Goal: Task Accomplishment & Management: Manage account settings

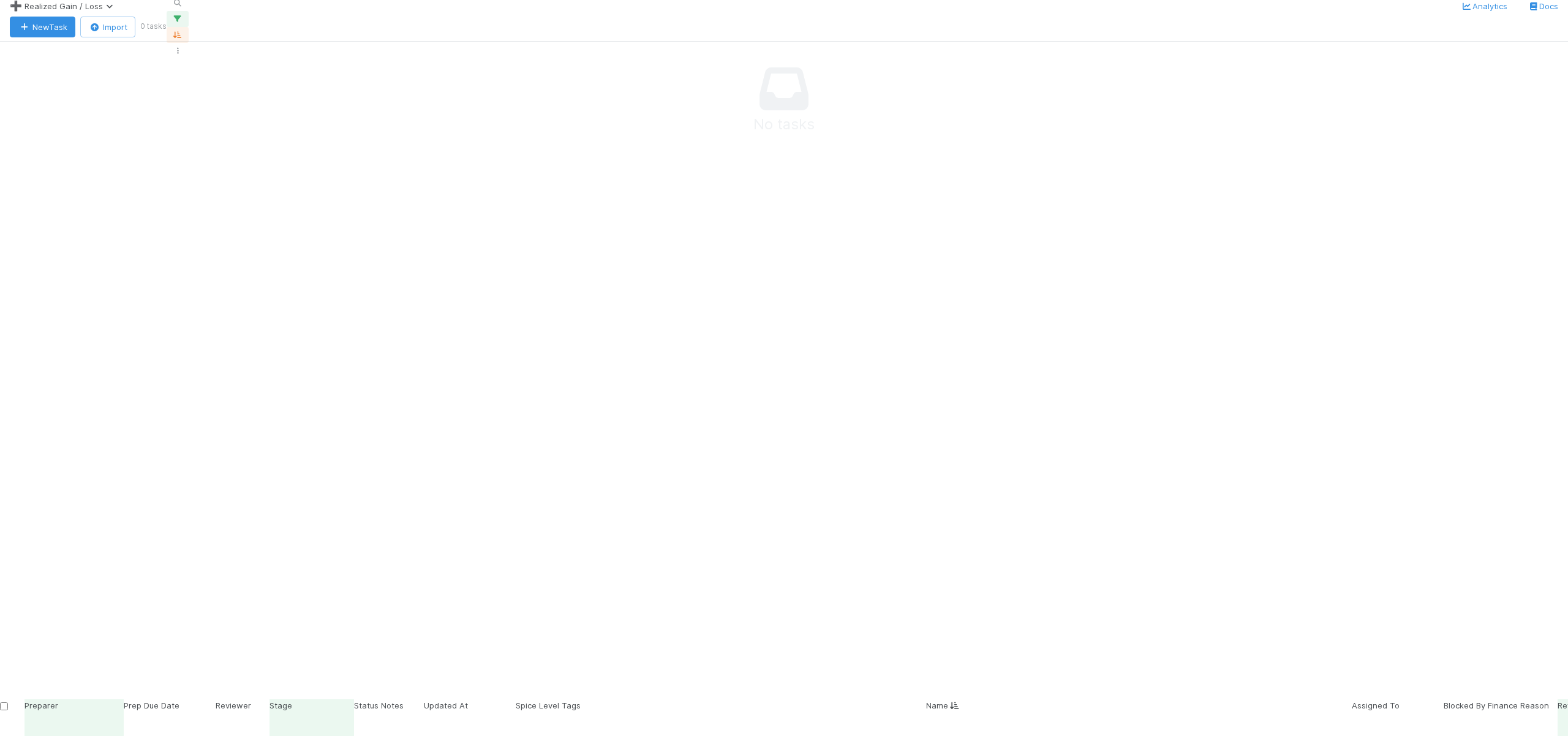
scroll to position [327, 0]
drag, startPoint x: 109, startPoint y: 513, endPoint x: 99, endPoint y: 519, distance: 11.7
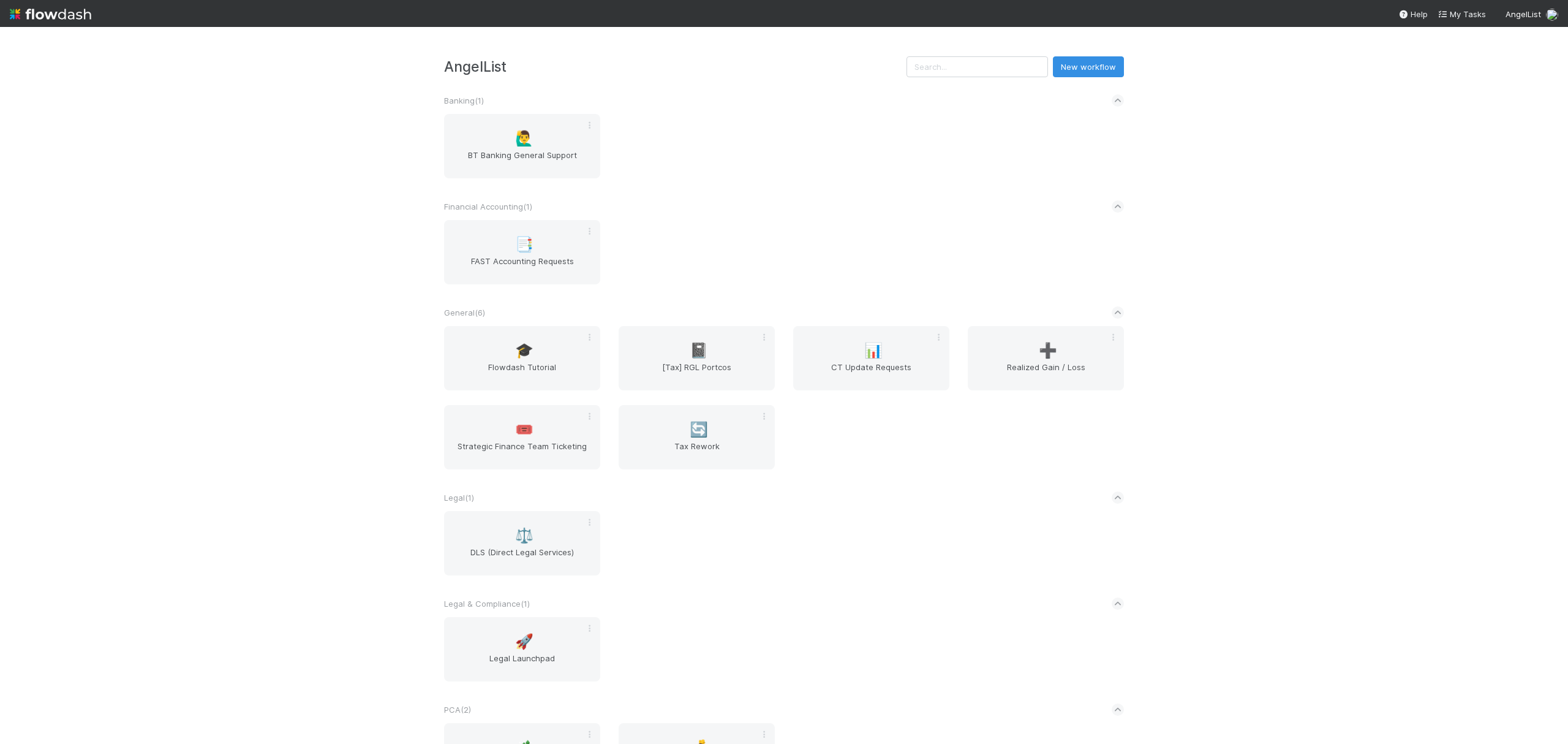
drag, startPoint x: 969, startPoint y: 268, endPoint x: 1020, endPoint y: 329, distance: 79.5
click at [971, 271] on div "📑 FAST Accounting Requests" at bounding box center [784, 259] width 698 height 79
click at [1039, 345] on span "➕" at bounding box center [1048, 351] width 19 height 16
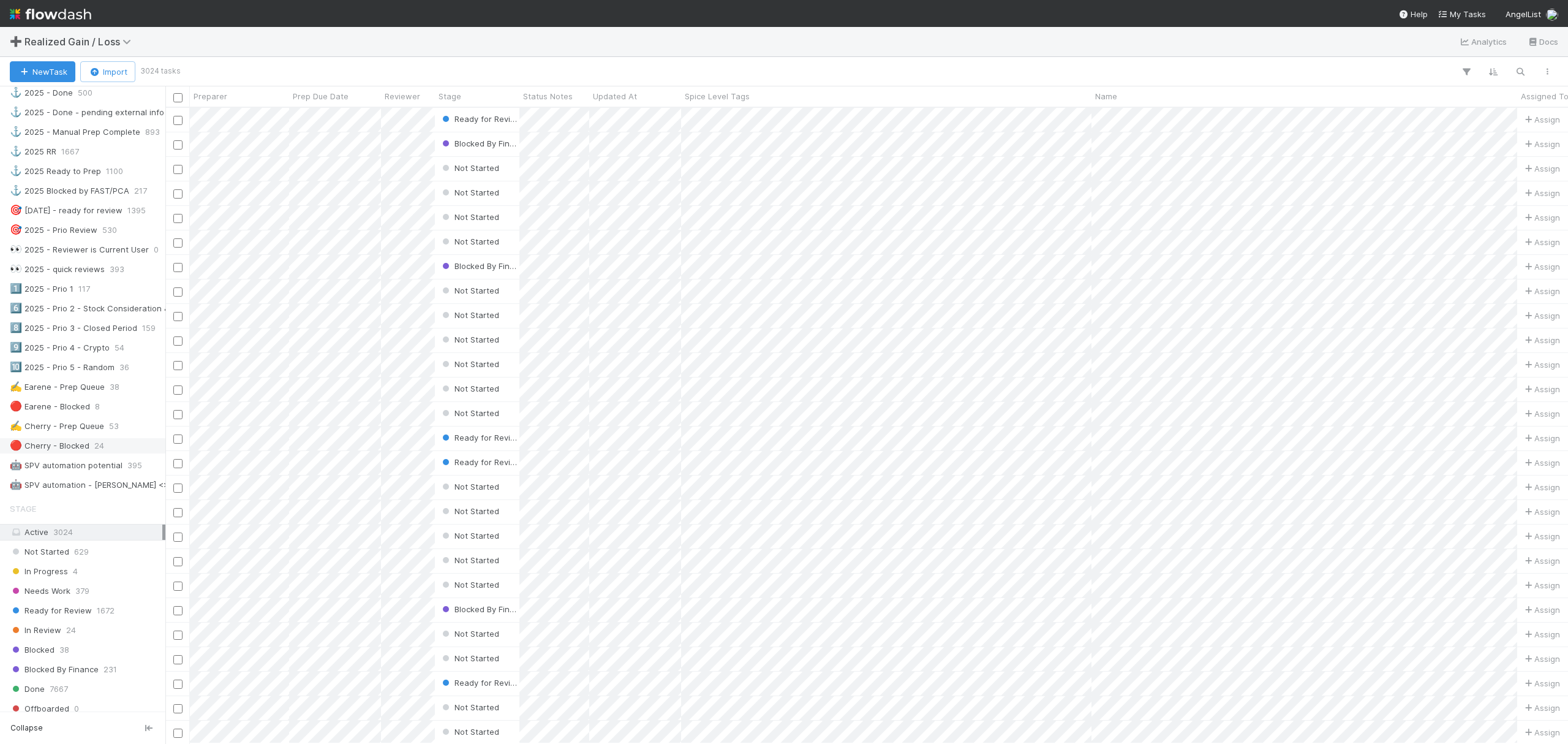
scroll to position [490, 0]
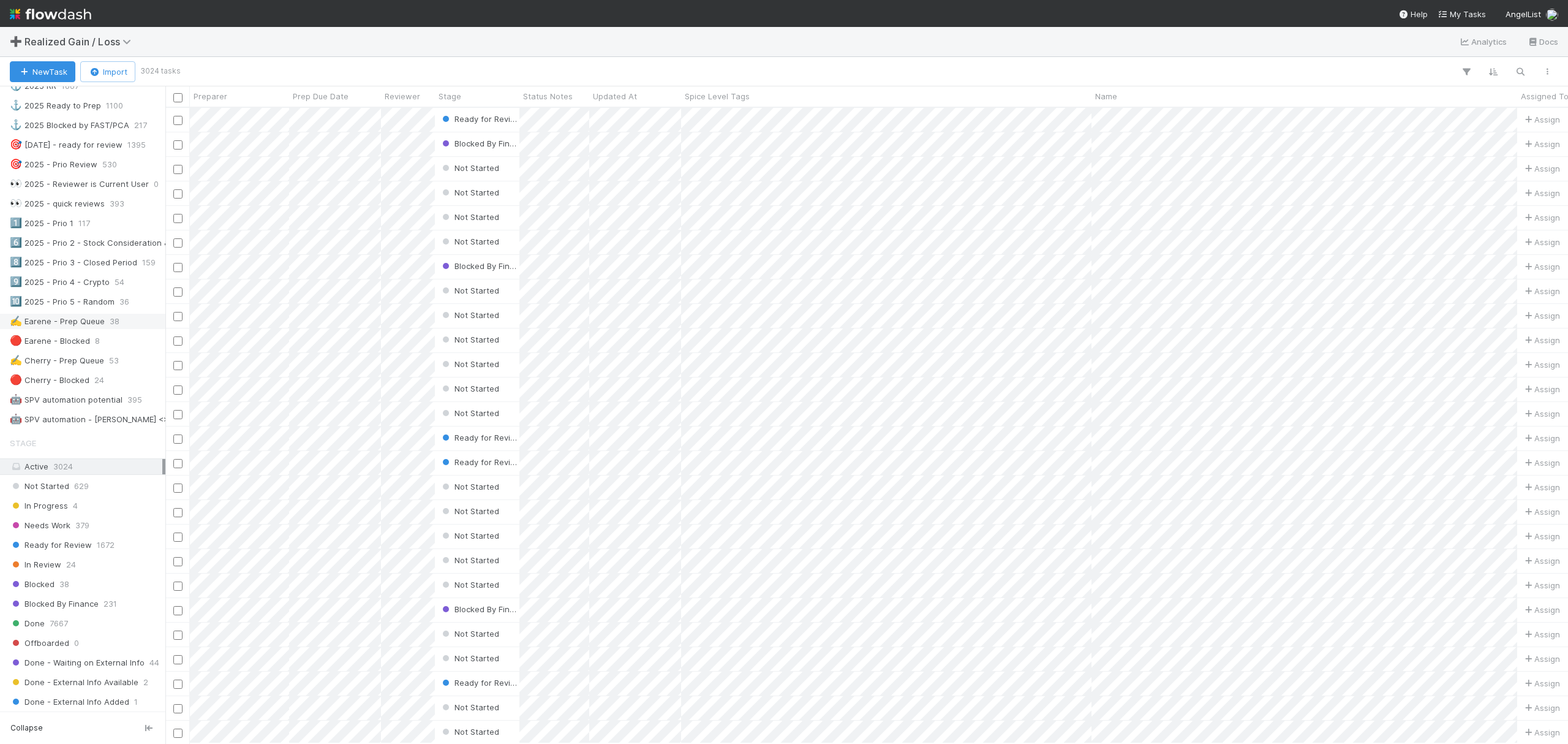
click at [52, 329] on div "✍️ Earene - Prep Queue" at bounding box center [57, 321] width 95 height 15
click at [885, 68] on div at bounding box center [865, 72] width 1391 height 16
click at [1515, 68] on icon "button" at bounding box center [1520, 72] width 12 height 11
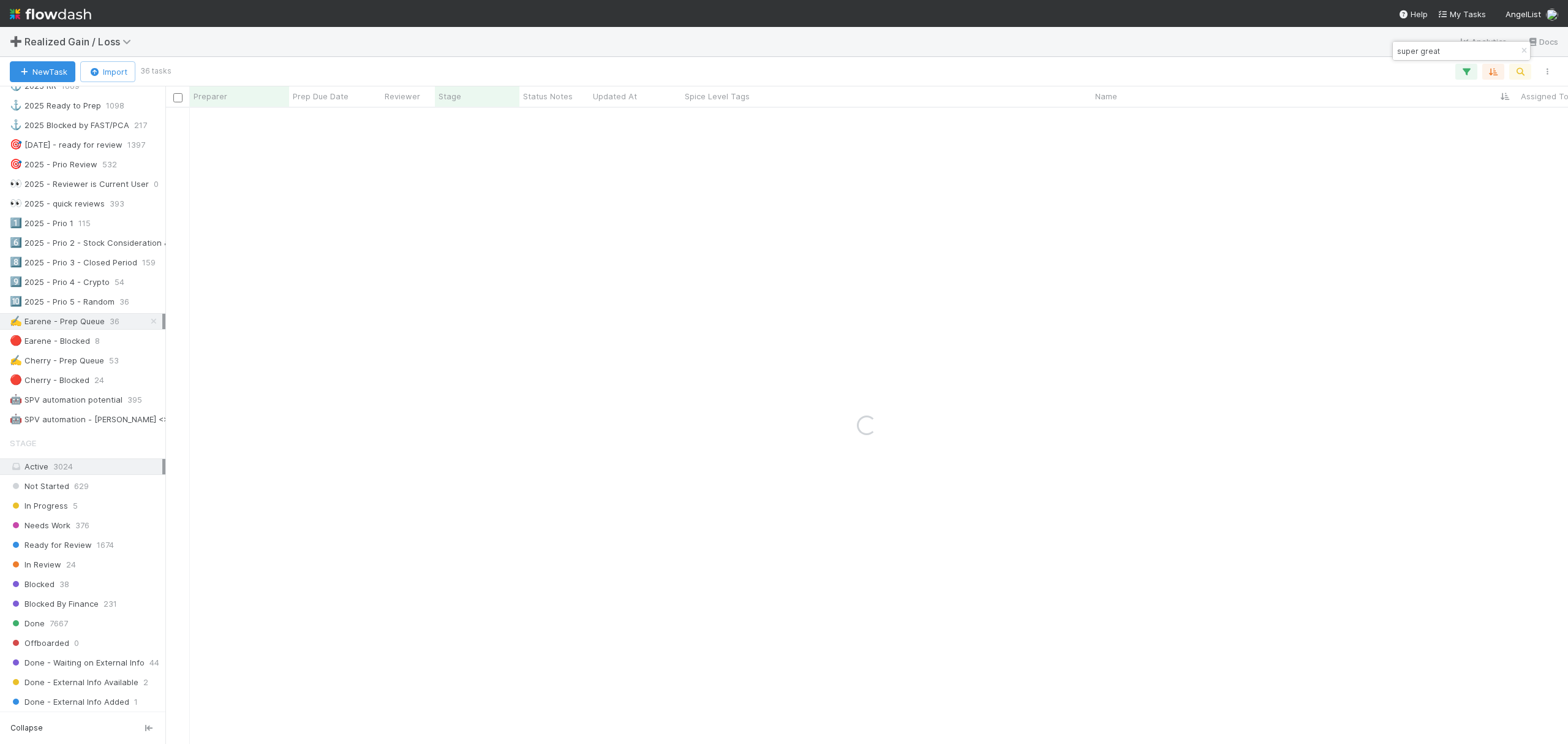
click at [1417, 52] on input "super great" at bounding box center [1456, 51] width 123 height 15
type input "supergreat"
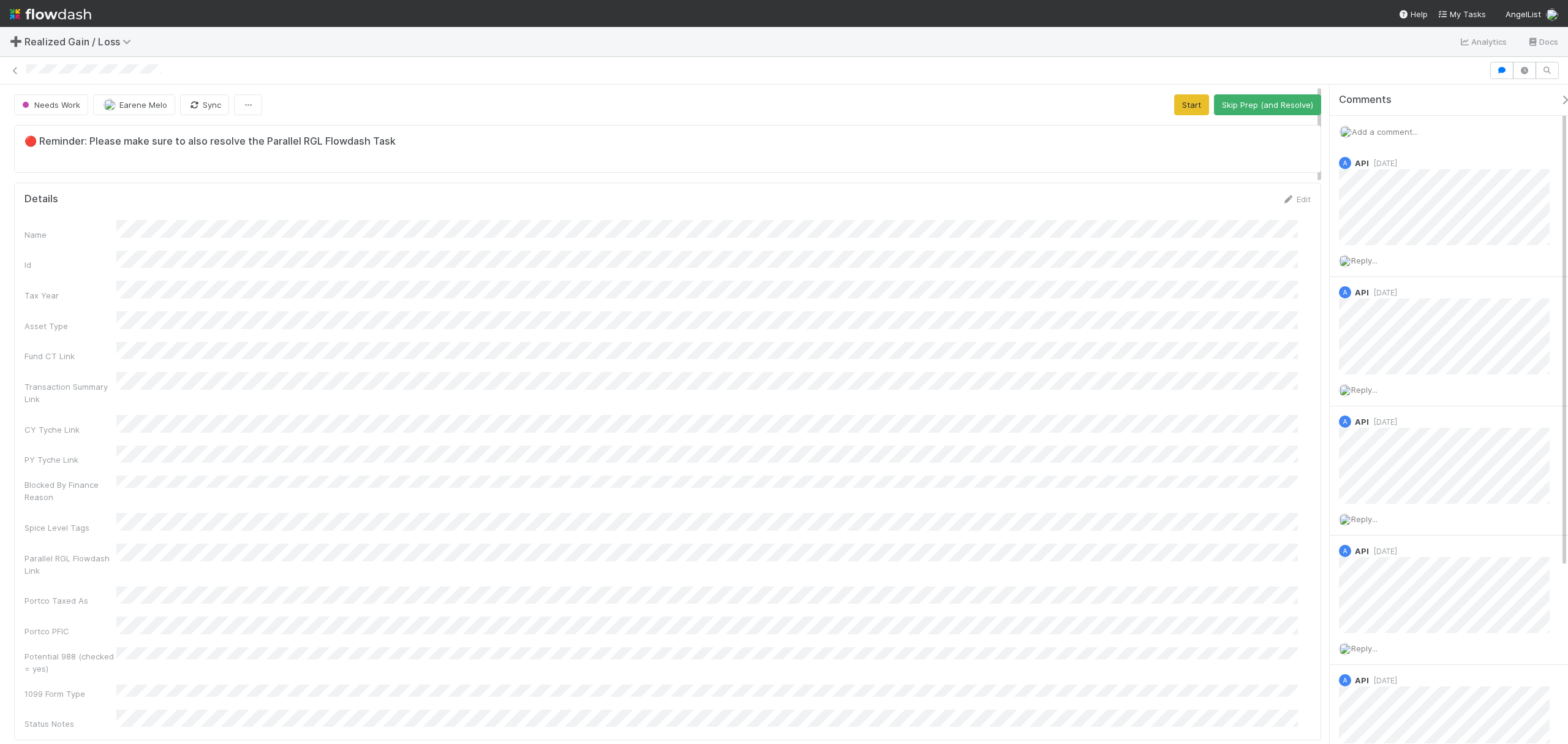
click at [816, 383] on div "Transaction Summary Link" at bounding box center [668, 389] width 1287 height 33
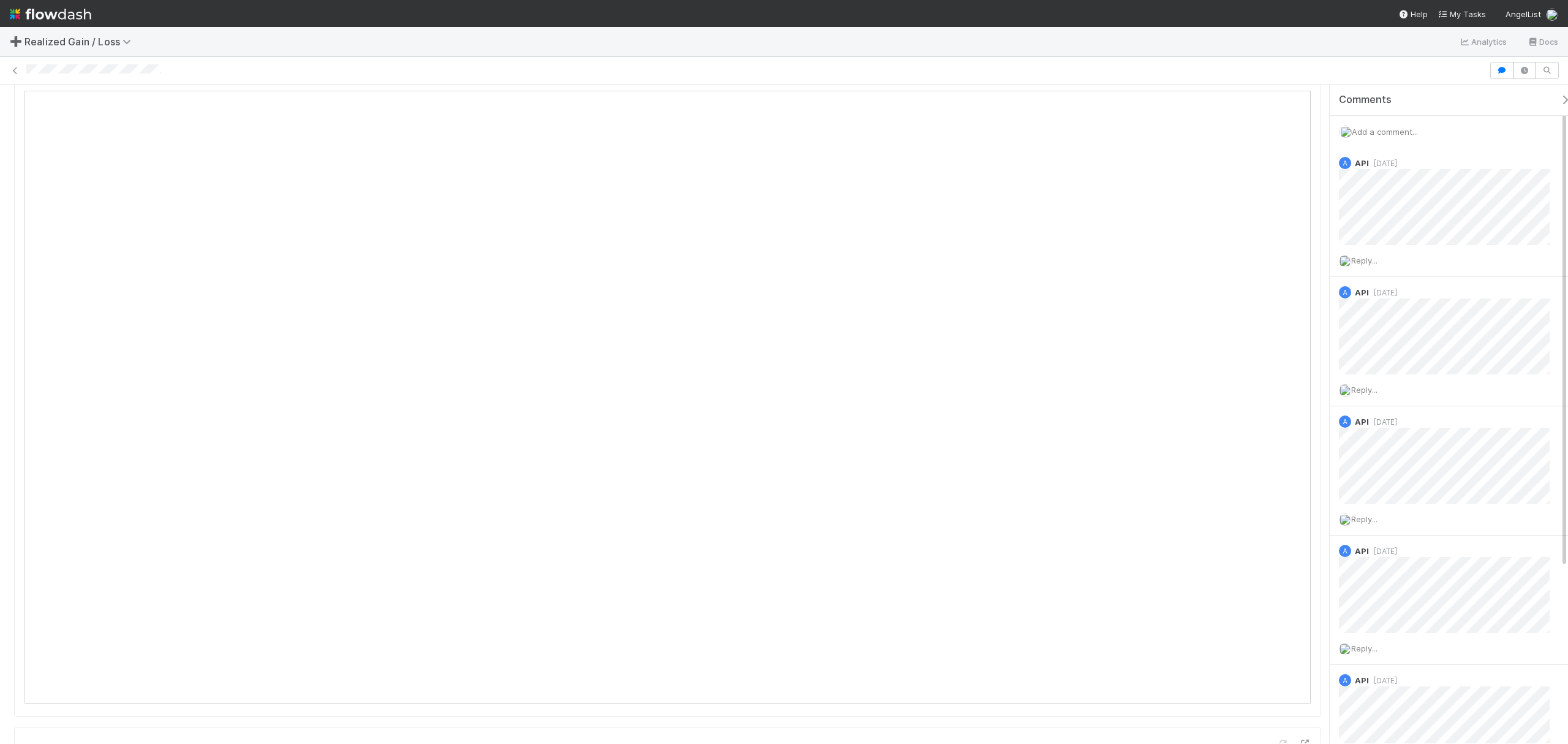
scroll to position [1144, 0]
click at [1393, 131] on span "Add a comment..." at bounding box center [1385, 132] width 66 height 10
click at [1399, 341] on button "Add Comment" at bounding box center [1385, 333] width 71 height 21
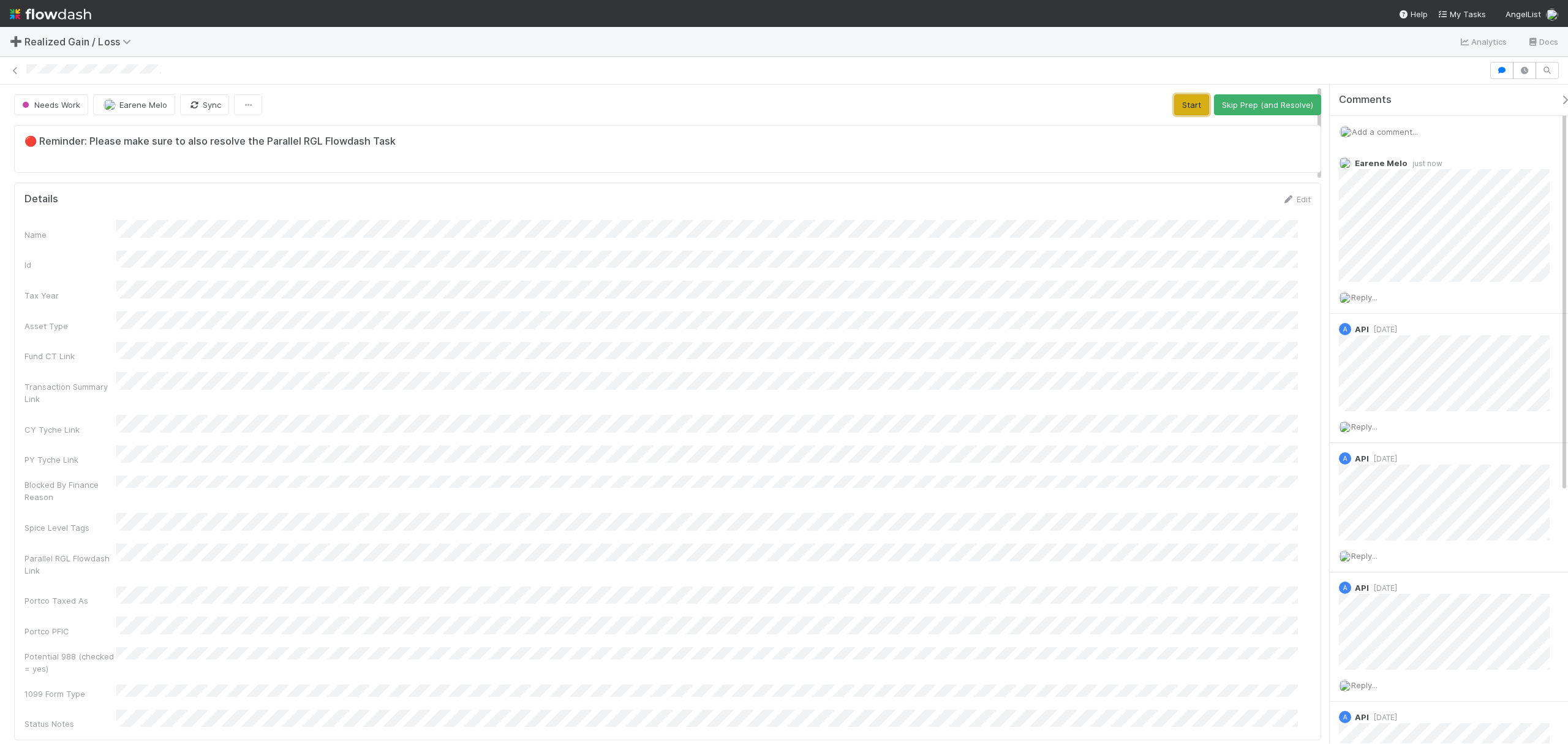
click at [1174, 97] on button "Start" at bounding box center [1192, 104] width 35 height 21
click at [1257, 104] on button "Request Review (and Resolve)" at bounding box center [1255, 104] width 132 height 21
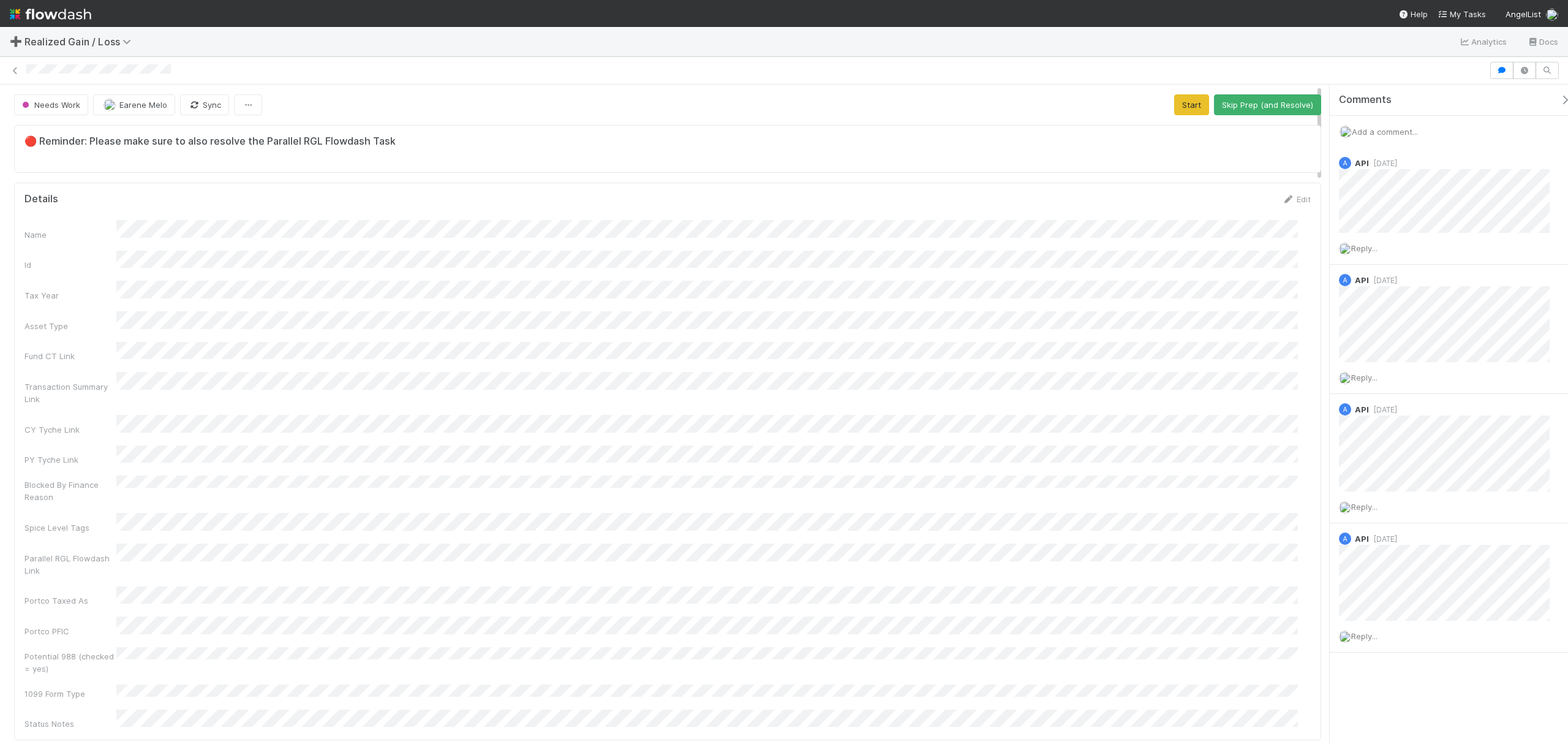
click at [1399, 129] on span "Add a comment..." at bounding box center [1385, 132] width 66 height 10
click at [1397, 334] on button "Add Comment" at bounding box center [1385, 333] width 71 height 21
click at [1177, 108] on button "Start" at bounding box center [1192, 104] width 35 height 21
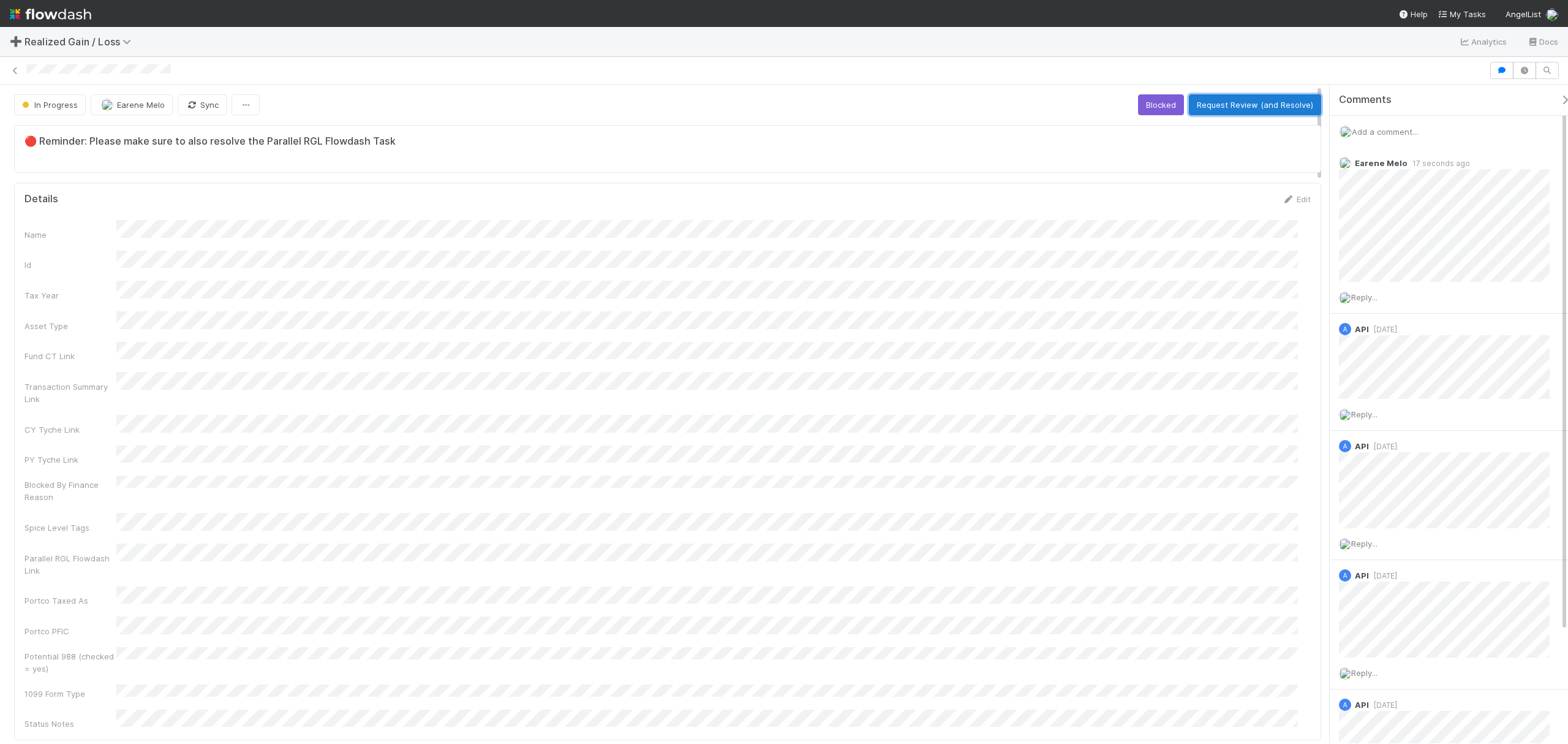
click at [1214, 108] on button "Request Review (and Resolve)" at bounding box center [1255, 104] width 132 height 21
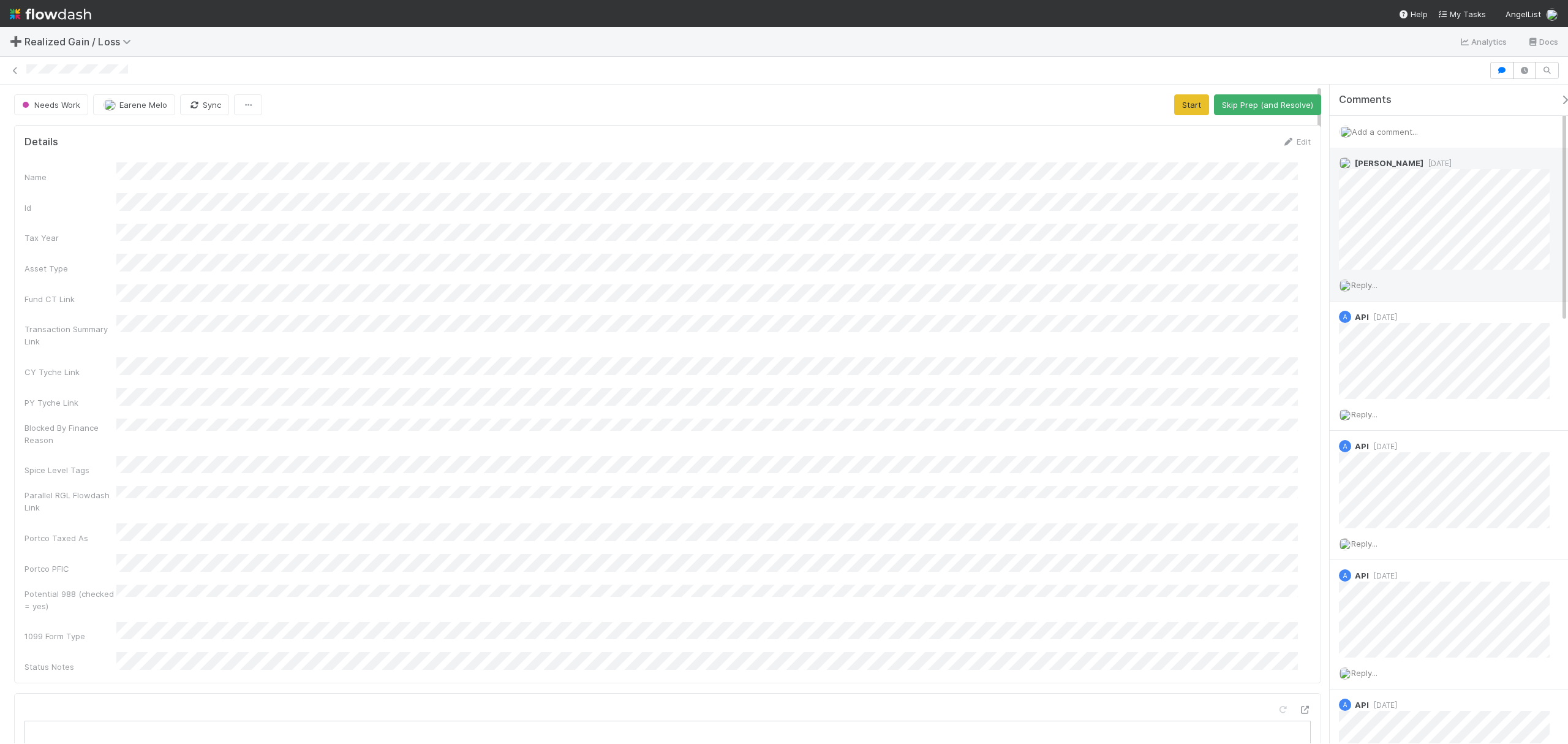
click at [1494, 292] on div "Reply..." at bounding box center [1450, 285] width 242 height 31
click at [1182, 209] on div "Name Id Tax Year Asset Type Fund CT Link Transaction Summary Link CY Tyche Link…" at bounding box center [668, 418] width 1287 height 511
click at [720, 239] on div "Name Id Tax Year Asset Type Fund CT Link Transaction Summary Link CY Tyche Link…" at bounding box center [668, 418] width 1287 height 511
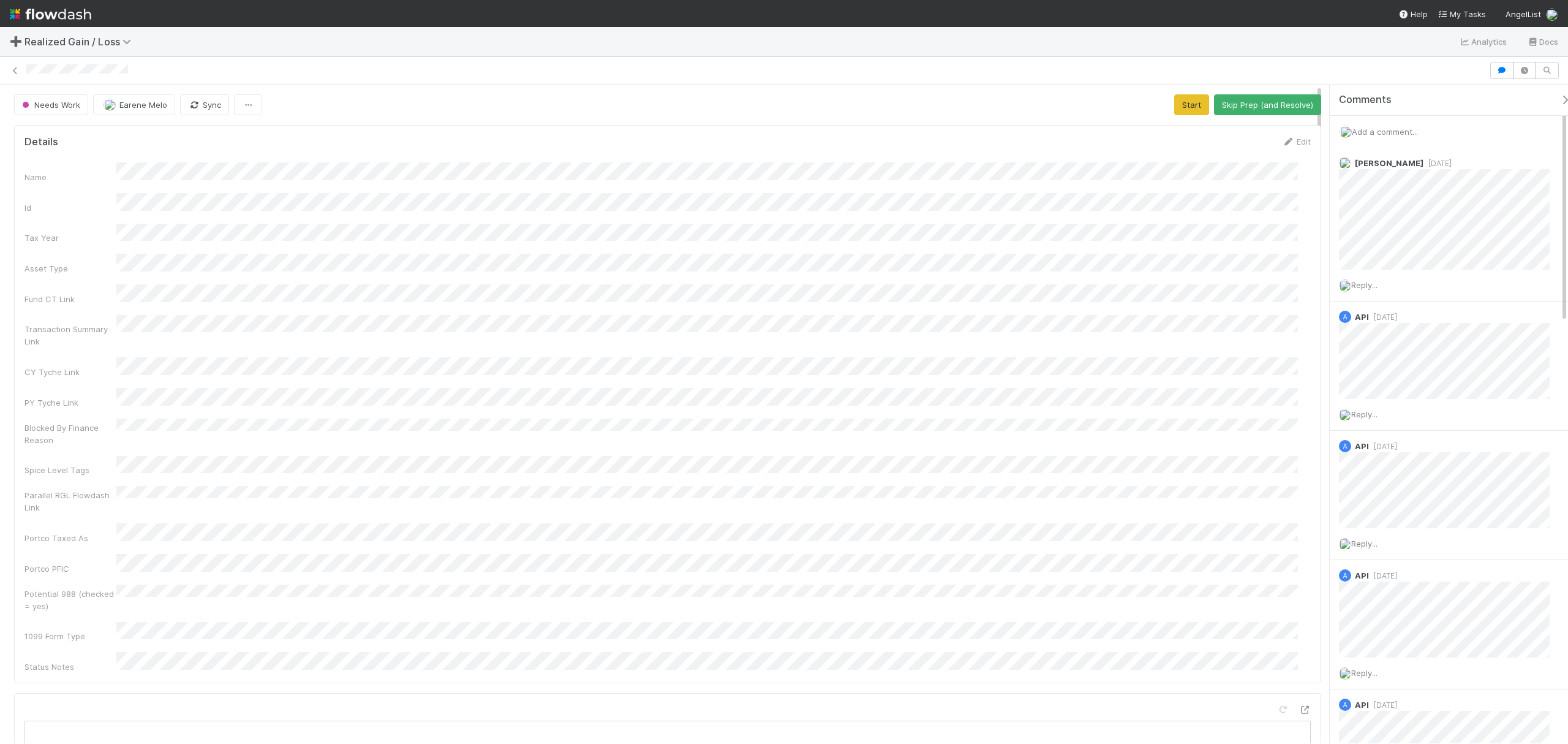
click at [1123, 327] on div "Transaction Summary Link" at bounding box center [668, 331] width 1287 height 33
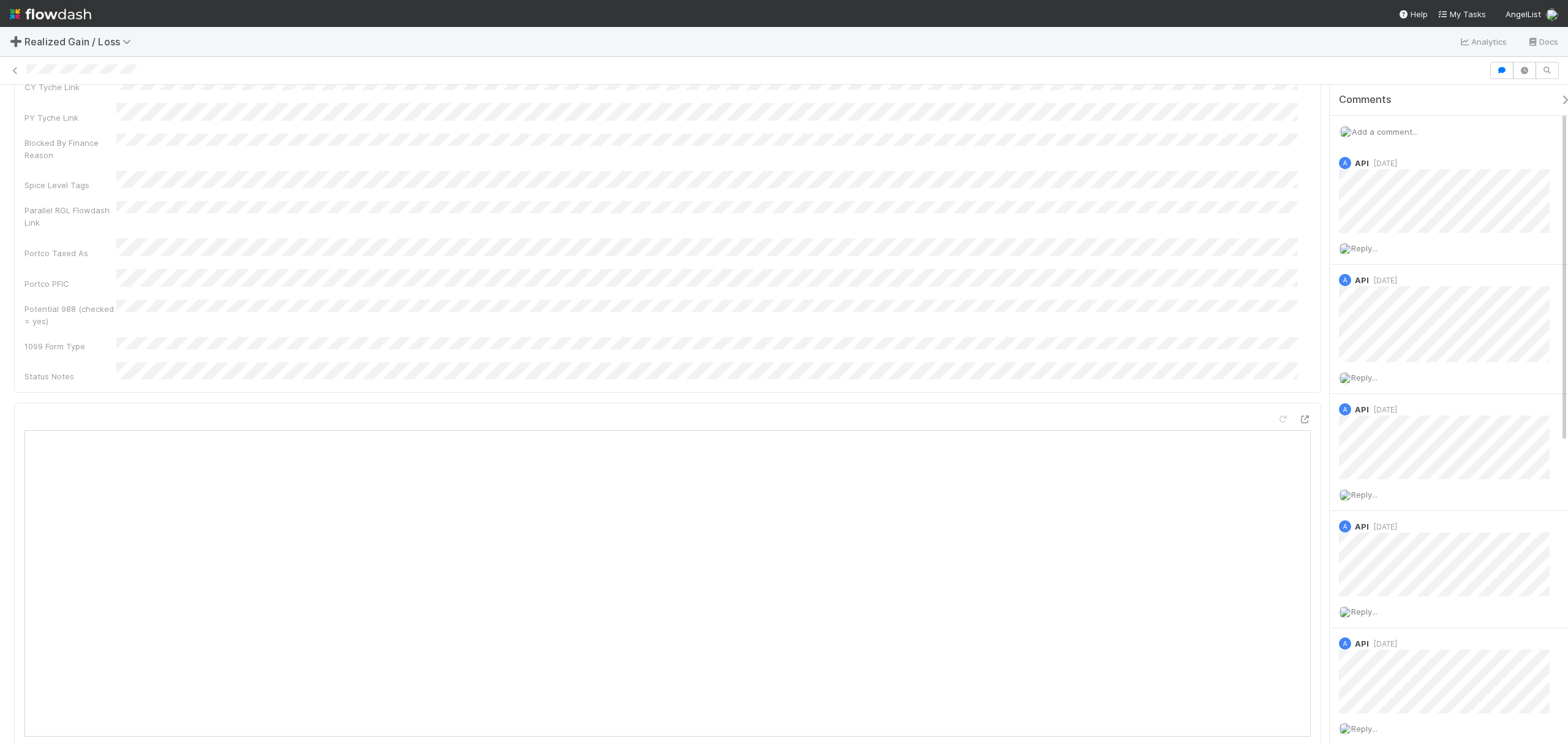
scroll to position [245, 0]
click at [468, 204] on div "Name Id Tax Year Asset Type Fund CT Link Transaction Summary Link CY Tyche Link…" at bounding box center [668, 169] width 1287 height 505
click at [709, 241] on div "Parallel RGL Flowdash Link" at bounding box center [668, 255] width 1287 height 28
click at [94, 77] on div at bounding box center [784, 70] width 1568 height 17
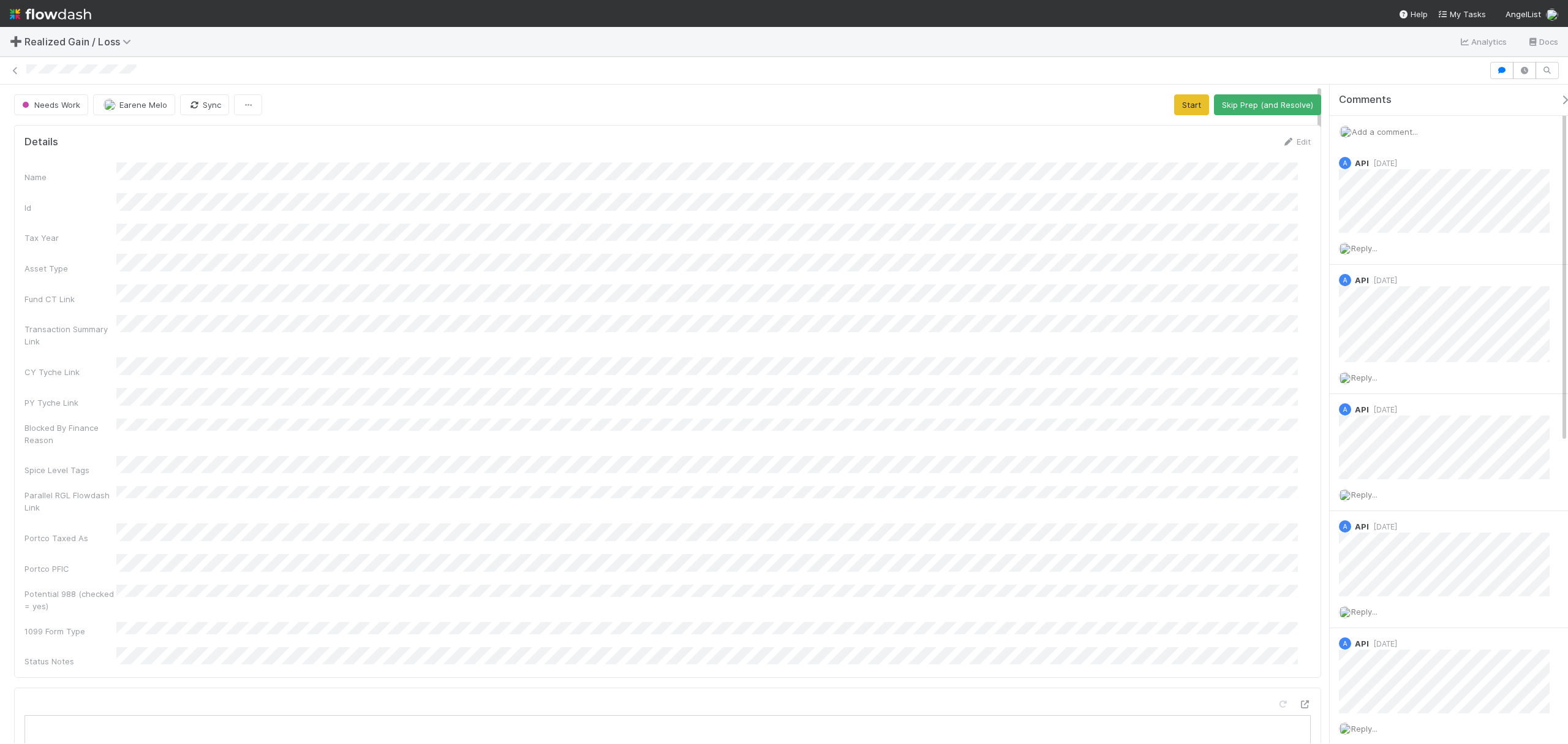
click at [94, 76] on div at bounding box center [756, 70] width 1459 height 12
click at [1176, 132] on span "Add a comment..." at bounding box center [1385, 132] width 66 height 10
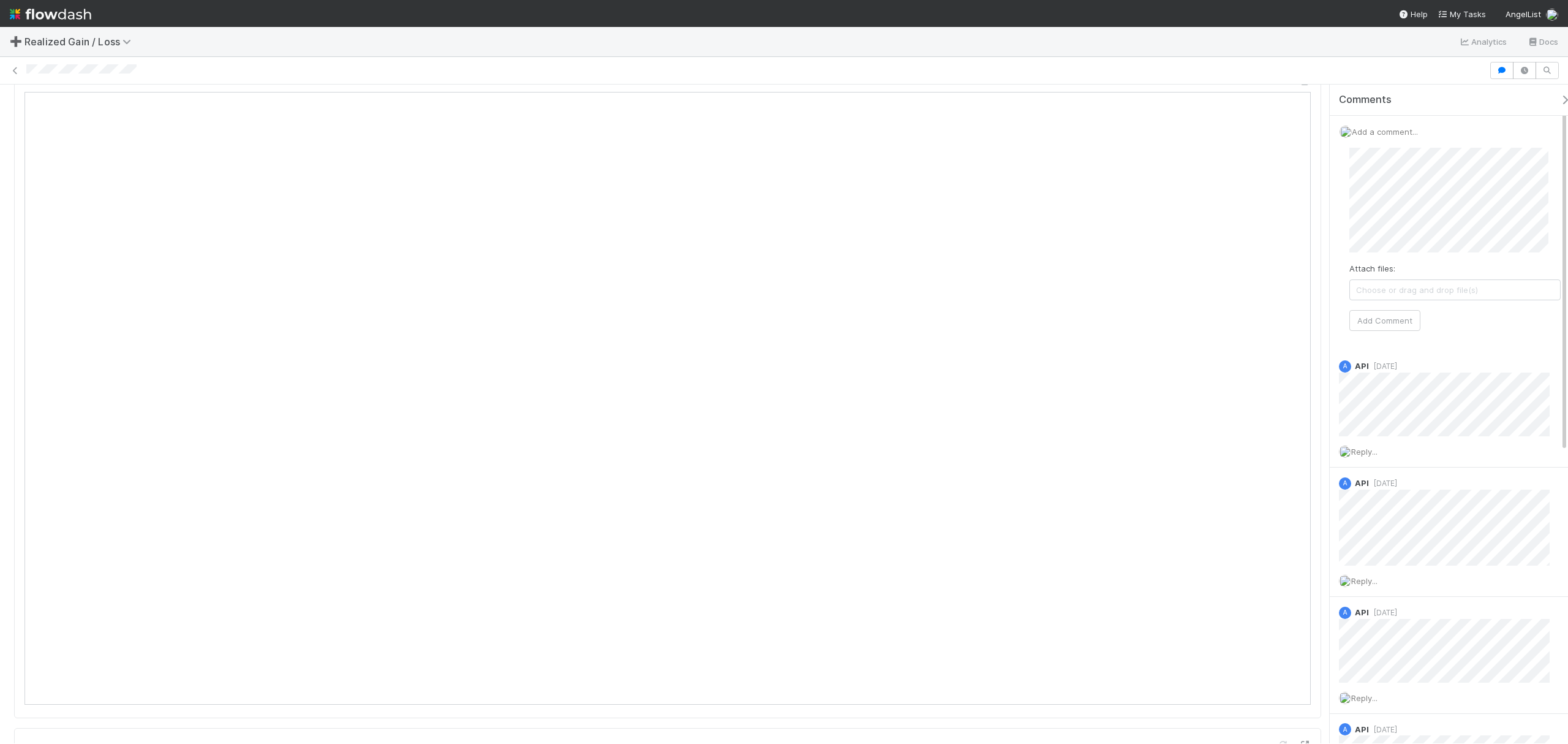
click at [1176, 199] on html "➕ Realized Gain / Loss Analytics Docs Needs Work Earene Melo Sync Start Skip Pr…" at bounding box center [784, 372] width 1568 height 744
click at [1176, 284] on div "Attach files: Choose or drag and drop file(s) Add Comment" at bounding box center [1455, 239] width 211 height 183
click at [1176, 271] on div "Attach files: Choose or drag and drop file(s) Add Comment" at bounding box center [1455, 239] width 211 height 183
click at [1176, 255] on div "Attach files: Choose or drag and drop file(s) Add Comment" at bounding box center [1455, 239] width 211 height 183
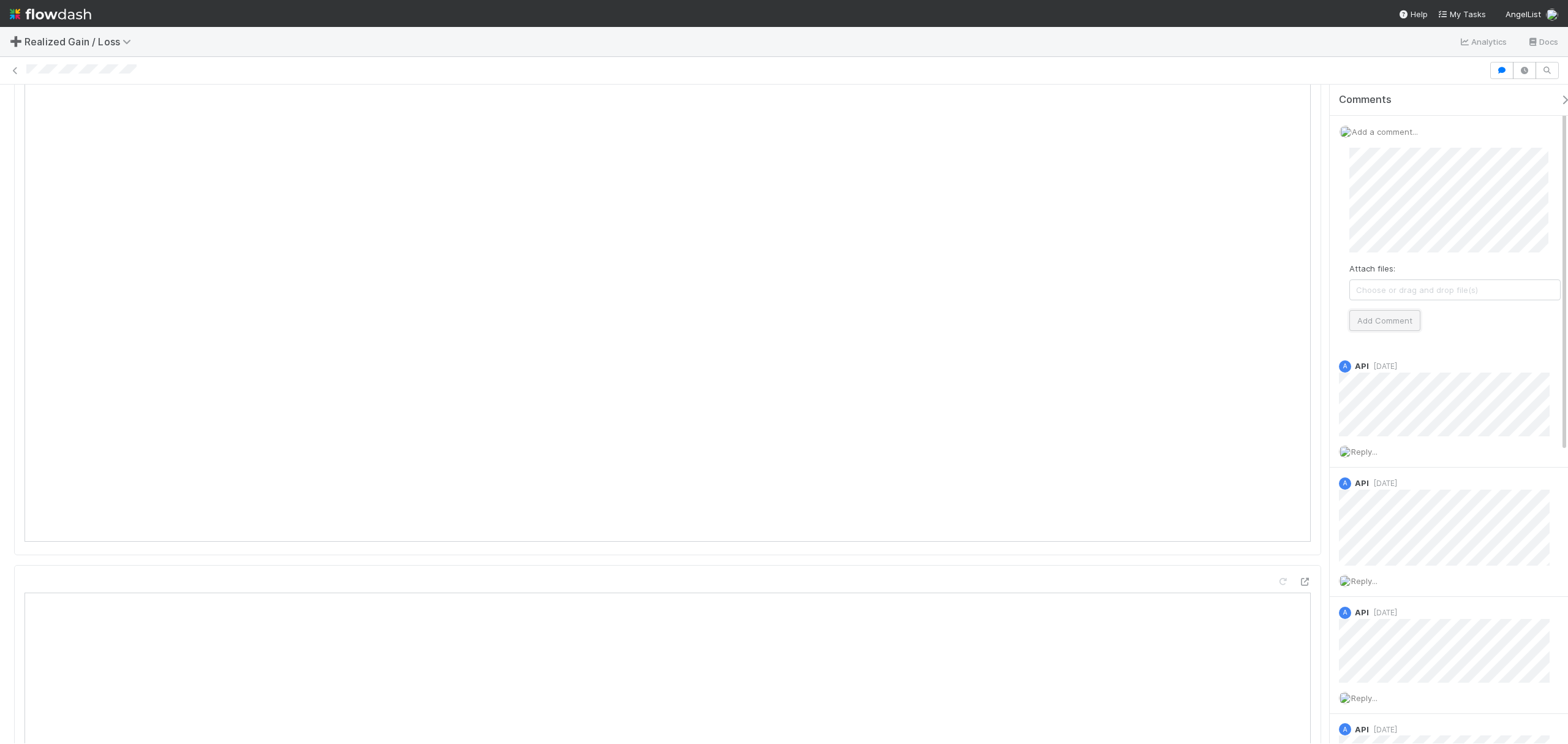
click at [1176, 320] on button "Add Comment" at bounding box center [1385, 320] width 71 height 21
click at [1176, 236] on div "Reply..." at bounding box center [1450, 248] width 242 height 31
click at [1176, 167] on icon at bounding box center [1545, 164] width 12 height 8
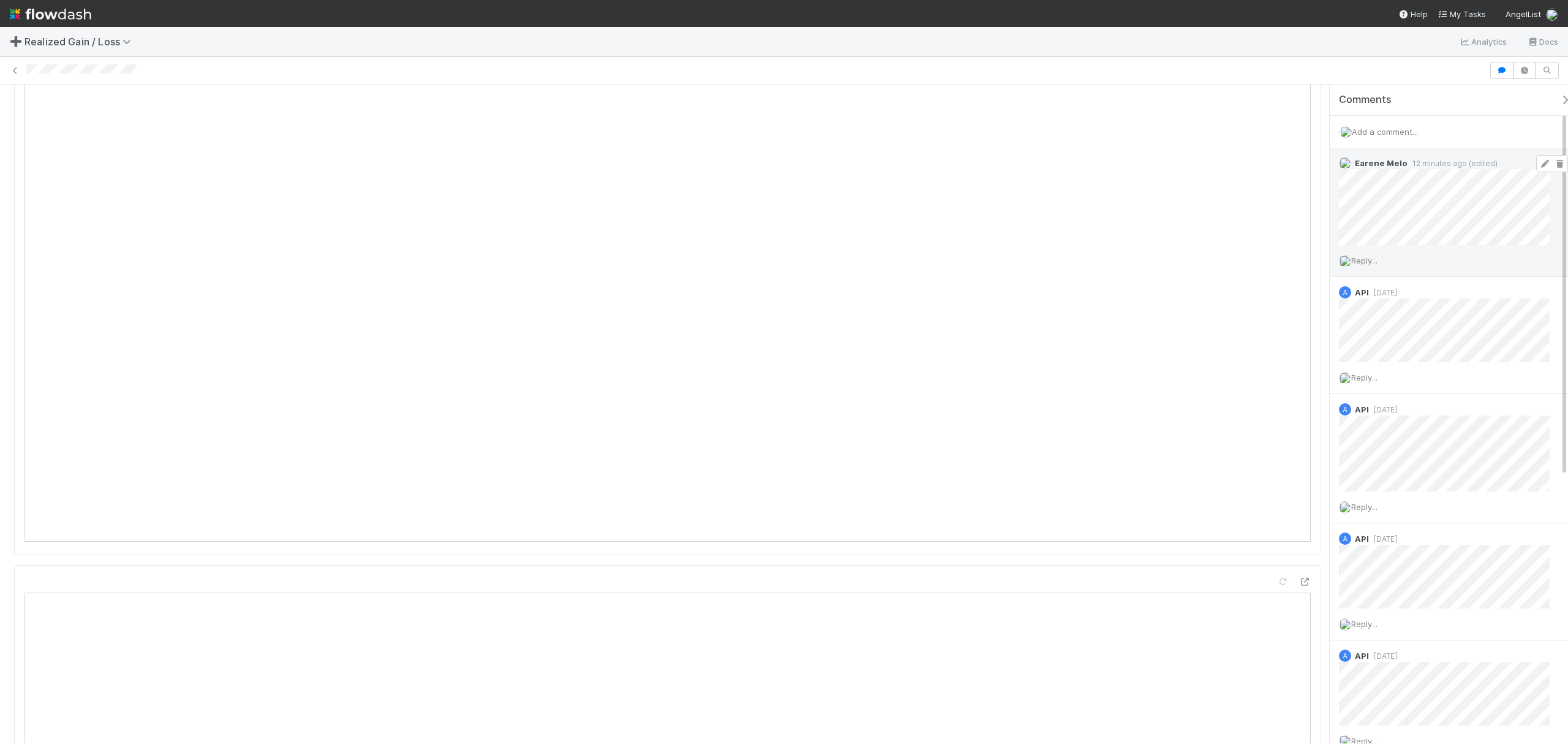
click at [1176, 162] on icon at bounding box center [1545, 164] width 12 height 8
click at [1176, 109] on button "Start" at bounding box center [1192, 104] width 35 height 21
click at [1176, 106] on button "Request Review (and Resolve)" at bounding box center [1255, 104] width 132 height 21
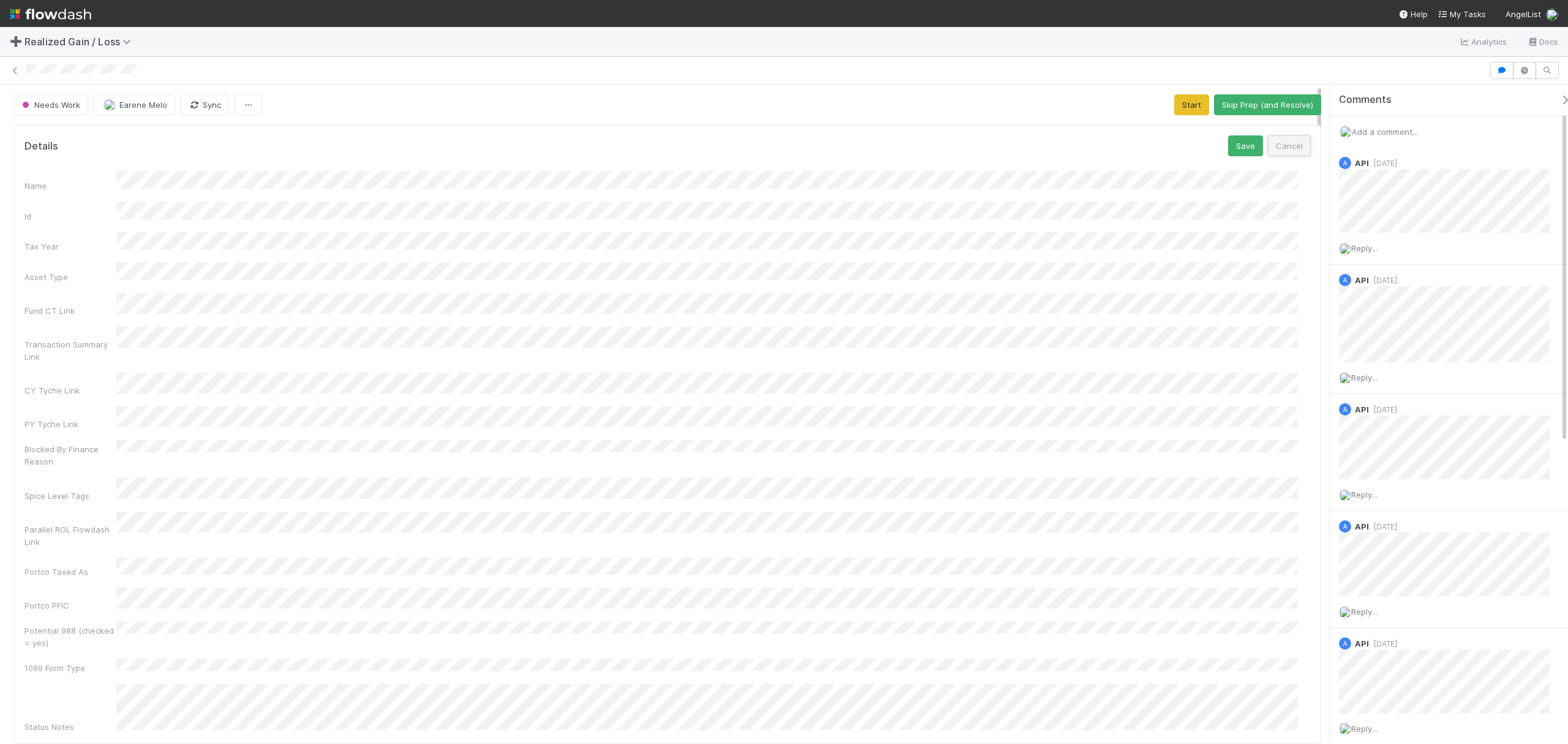
click at [1176, 143] on button "Cancel" at bounding box center [1289, 145] width 43 height 21
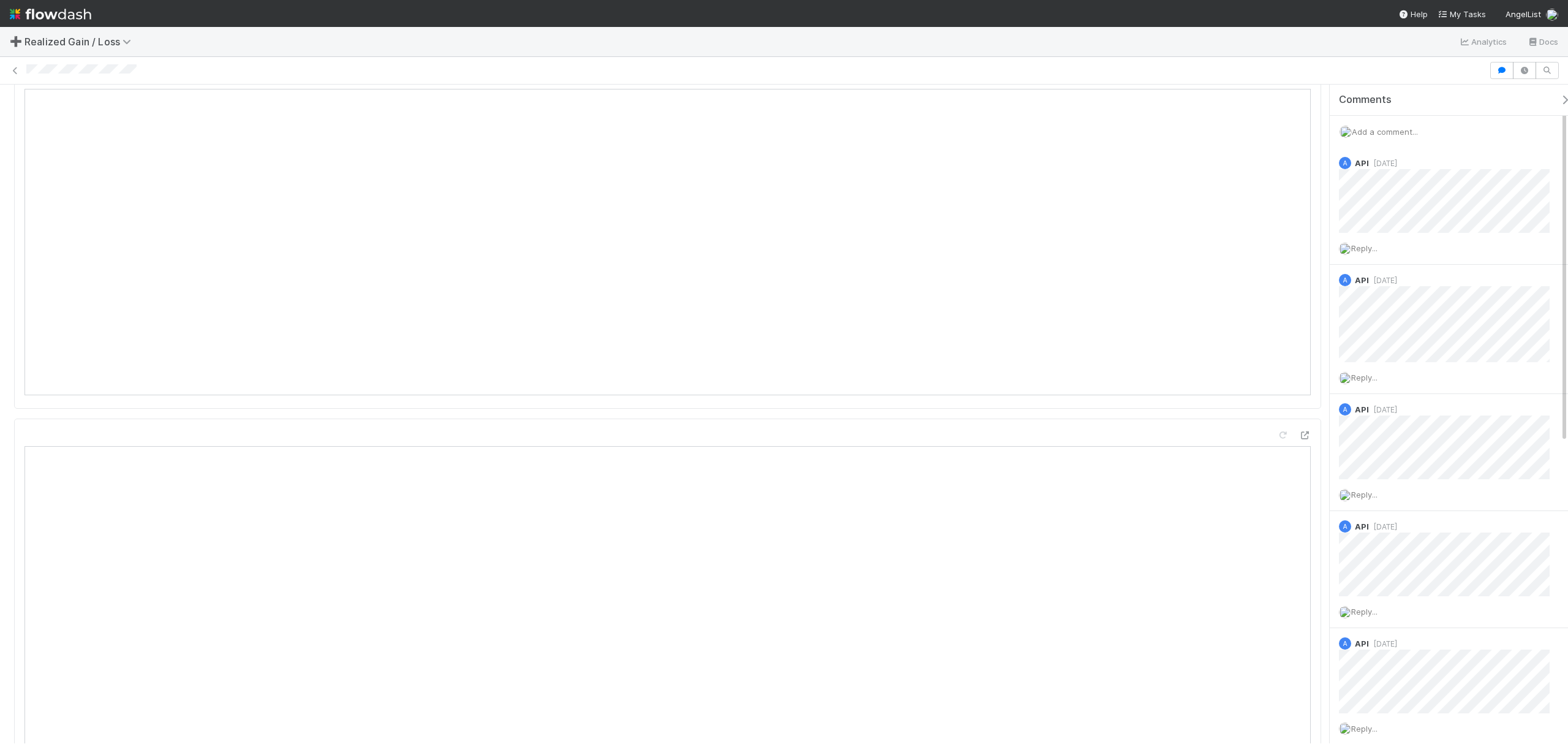
scroll to position [899, 0]
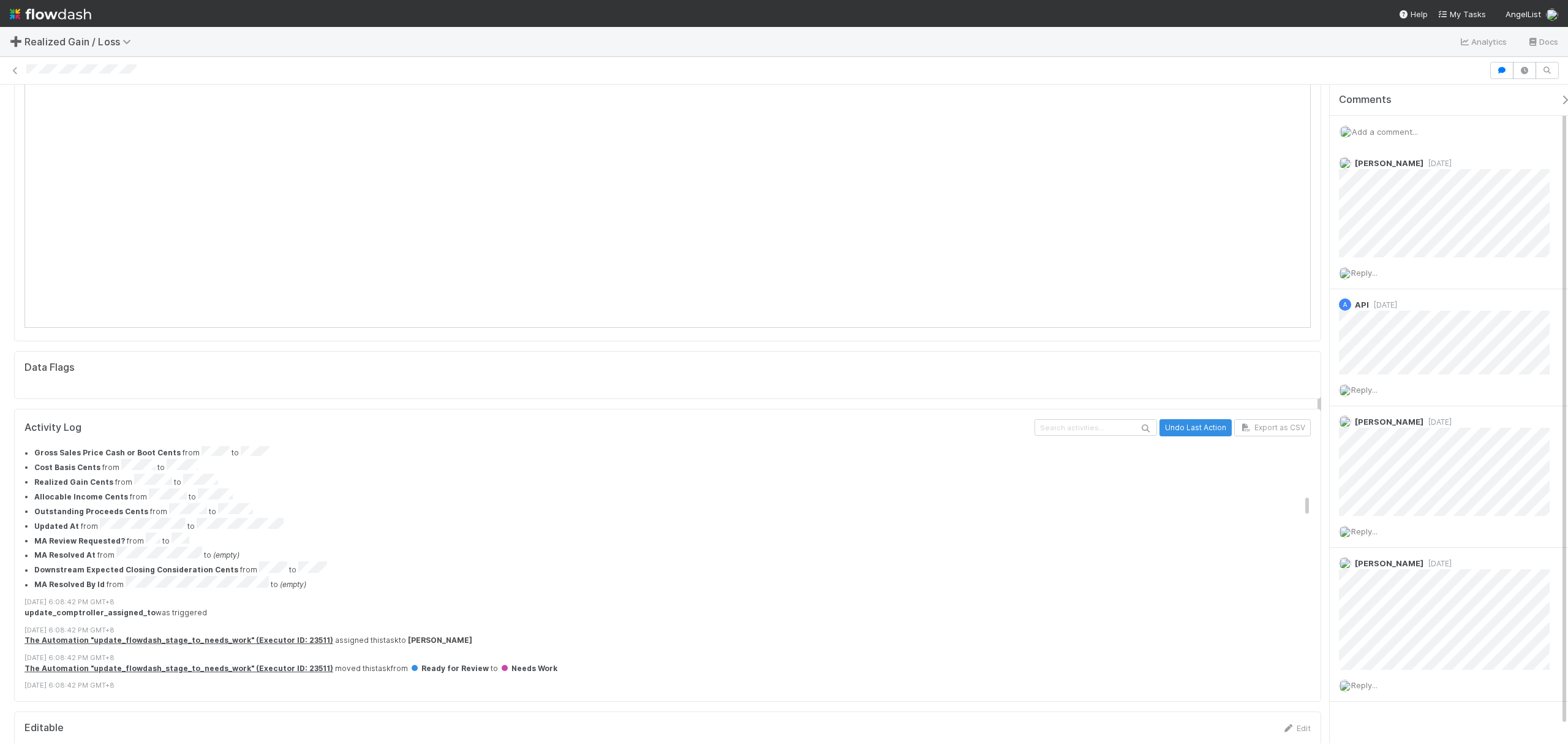
scroll to position [977, 0]
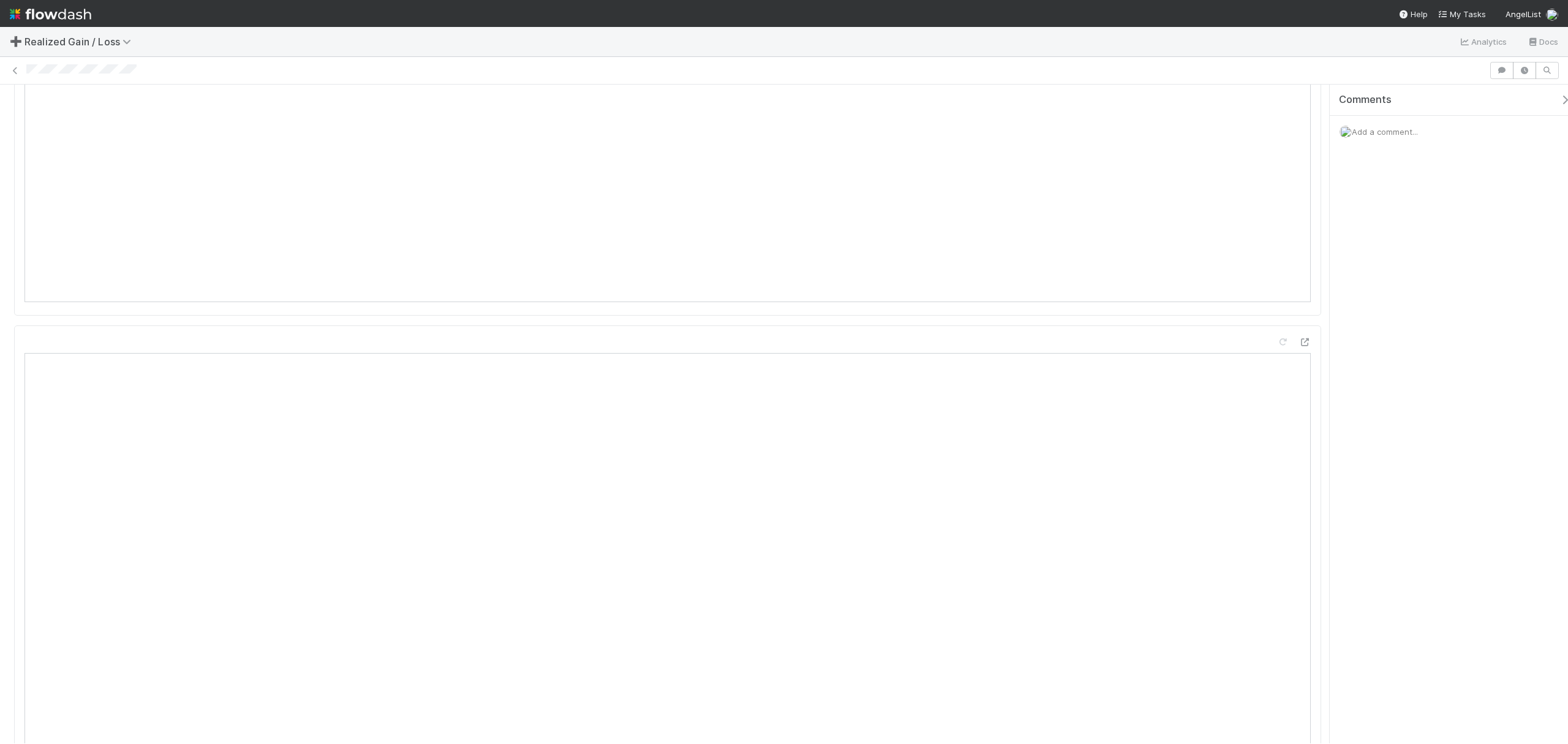
scroll to position [735, 0]
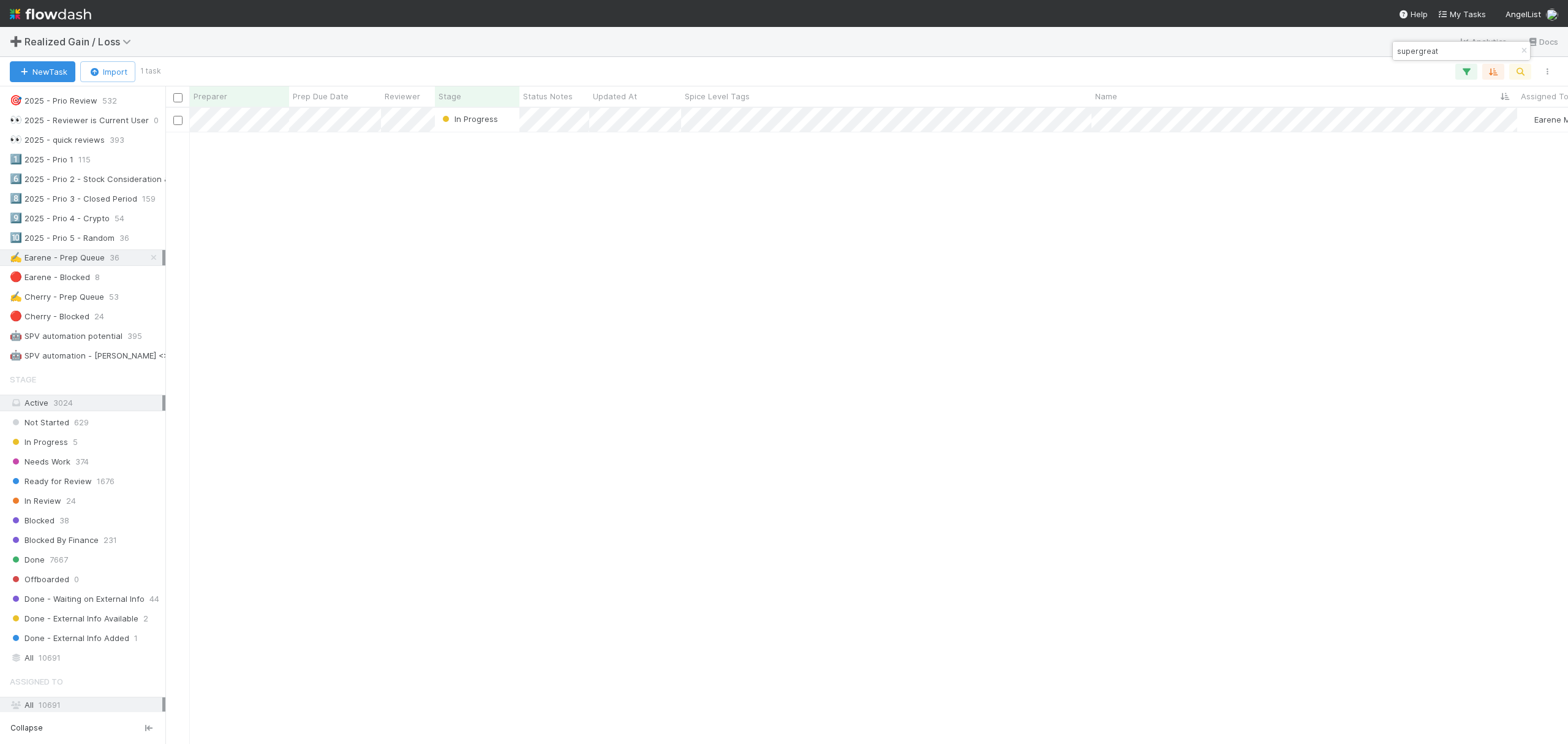
scroll to position [572, 0]
drag, startPoint x: 143, startPoint y: 256, endPoint x: 128, endPoint y: 286, distance: 33.5
click at [147, 244] on icon at bounding box center [153, 240] width 12 height 8
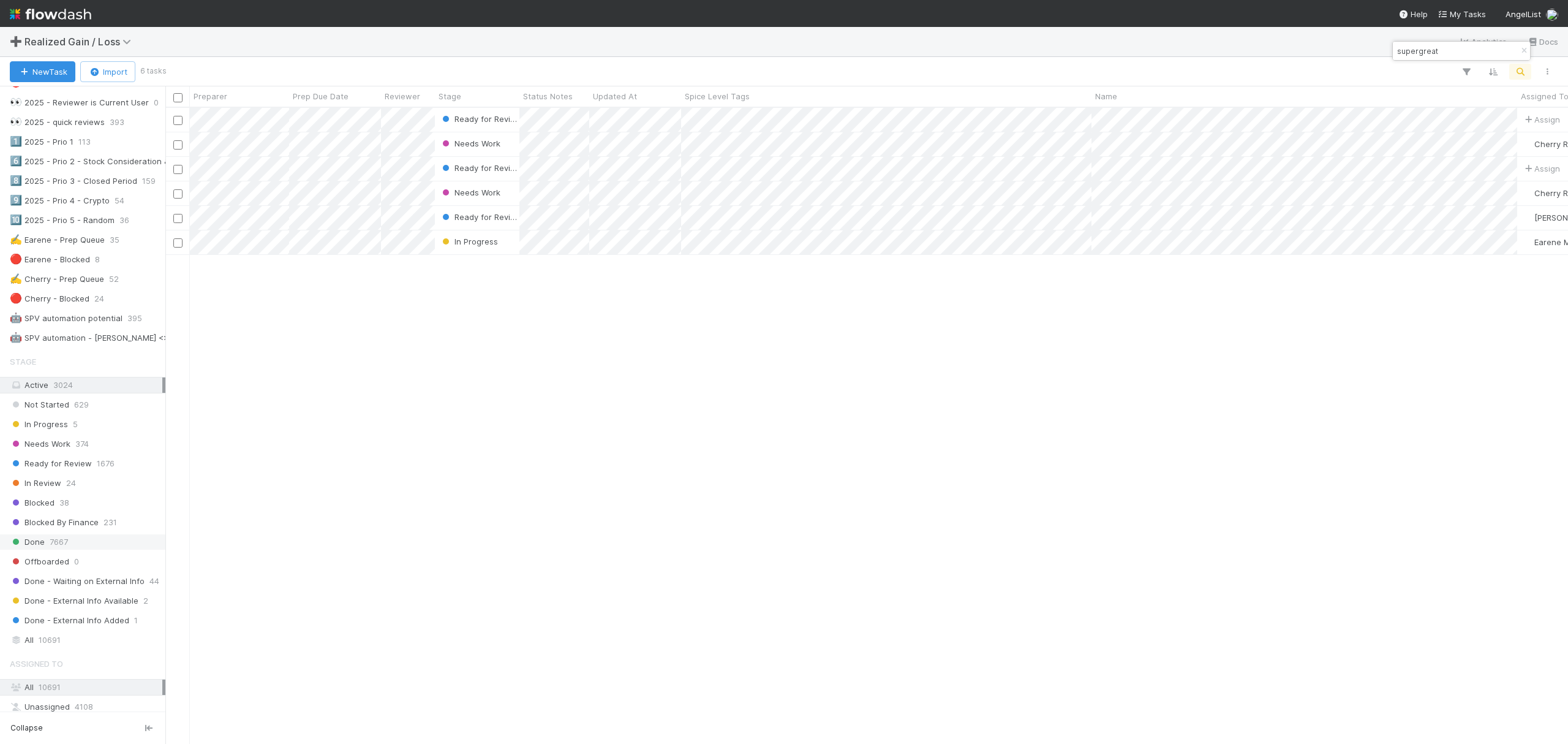
scroll to position [623, 1390]
click at [248, 224] on div at bounding box center [784, 372] width 1568 height 744
click at [86, 248] on div "✍️ Earene - Prep Queue" at bounding box center [57, 240] width 95 height 15
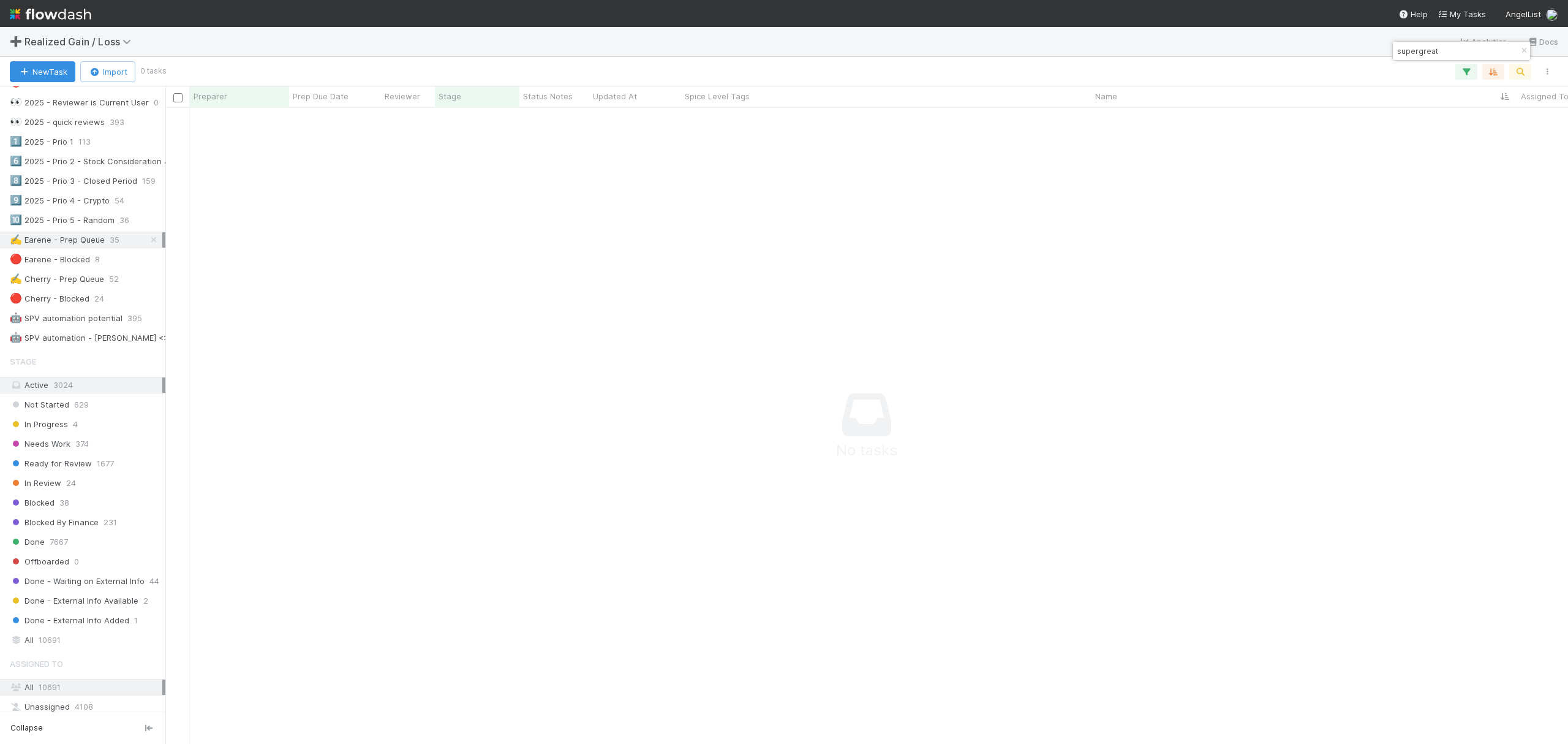
scroll to position [611, 1377]
click at [1520, 54] on button "button" at bounding box center [1524, 51] width 13 height 15
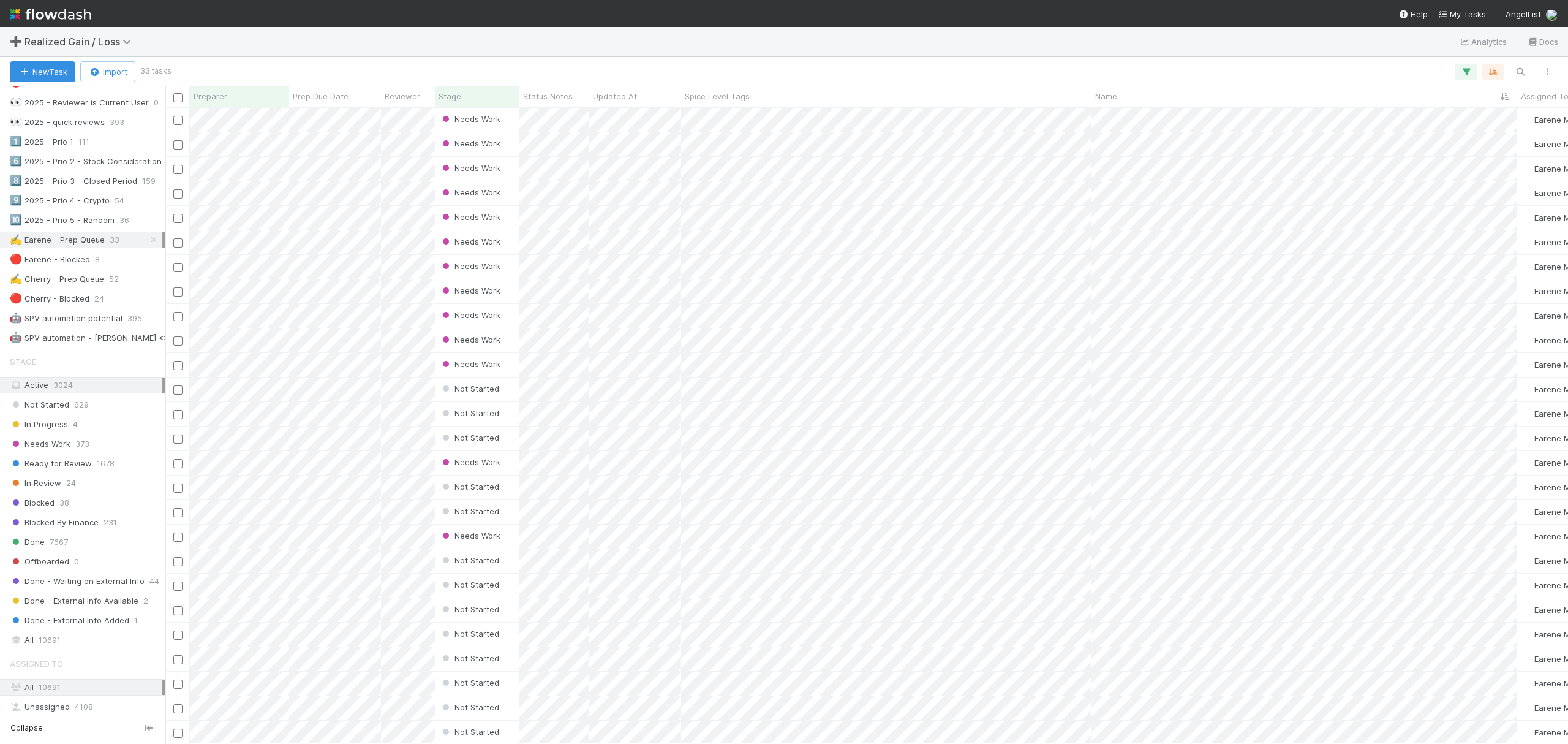
scroll to position [82, 0]
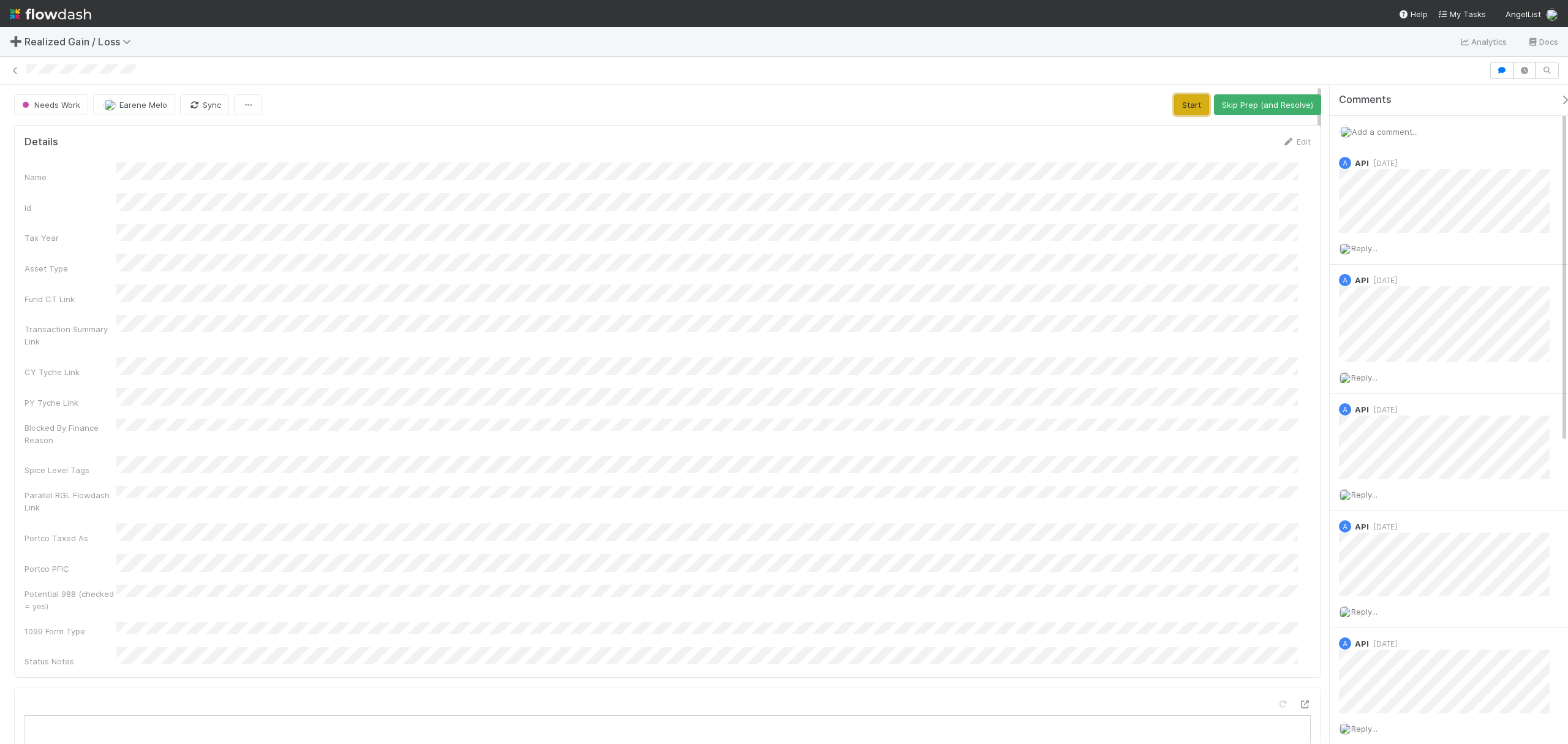
click at [1182, 115] on button "Start" at bounding box center [1192, 104] width 35 height 21
click at [1405, 133] on span "Add a comment..." at bounding box center [1385, 132] width 66 height 10
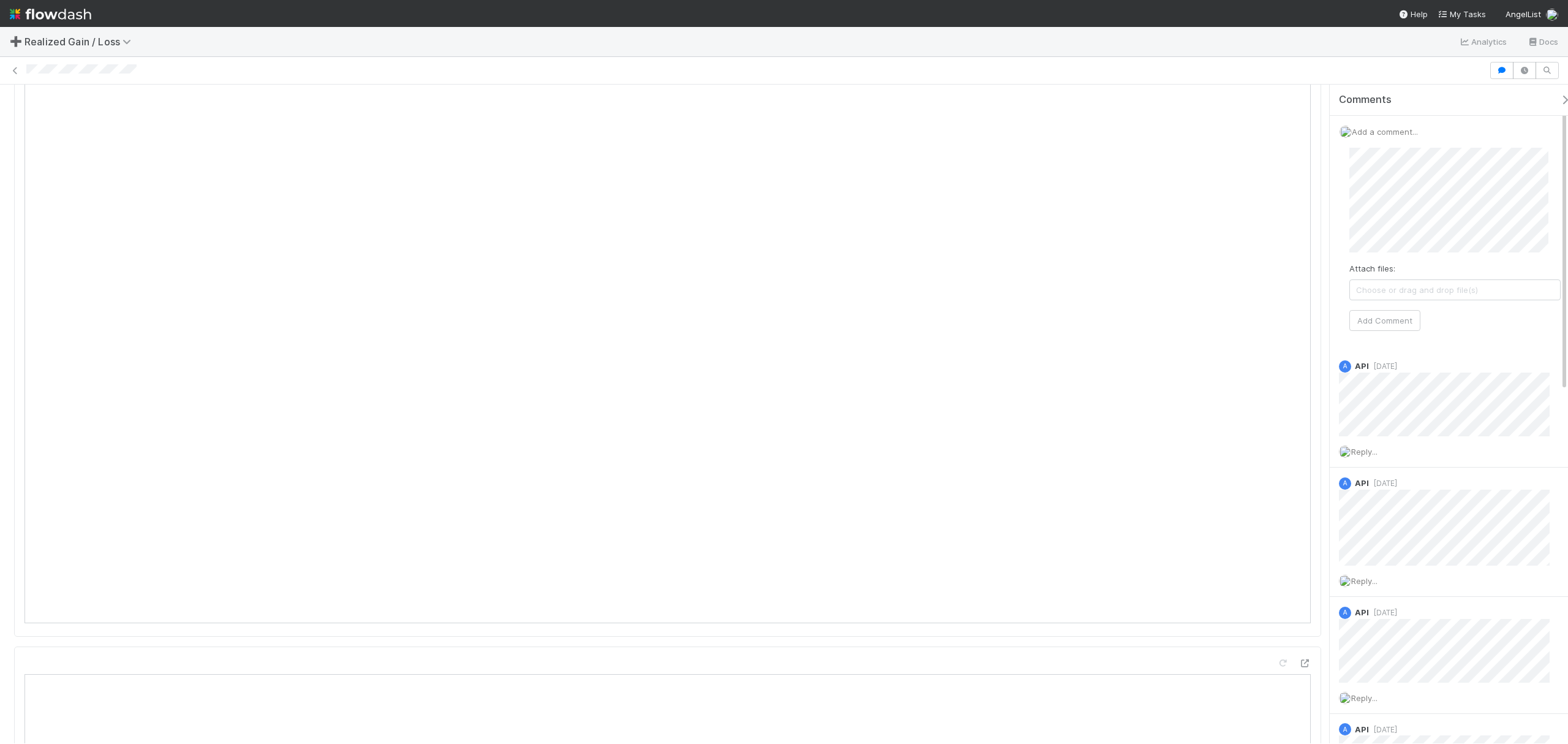
click at [1346, 221] on div "Attach files: Choose or drag and drop file(s) Add Comment" at bounding box center [1455, 239] width 231 height 203
click at [1320, 211] on div "In Progress Earene Melo Sync Blocked Request Review (and Resolve) Details Edit …" at bounding box center [784, 414] width 1568 height 659
click at [1567, 234] on html "➕ Realized Gain / Loss Analytics Docs In Progress Earene Melo Sync Blocked Requ…" at bounding box center [784, 372] width 1568 height 744
click at [1456, 258] on div "Attach files: Choose or drag and drop file(s) Add Comment" at bounding box center [1455, 239] width 211 height 183
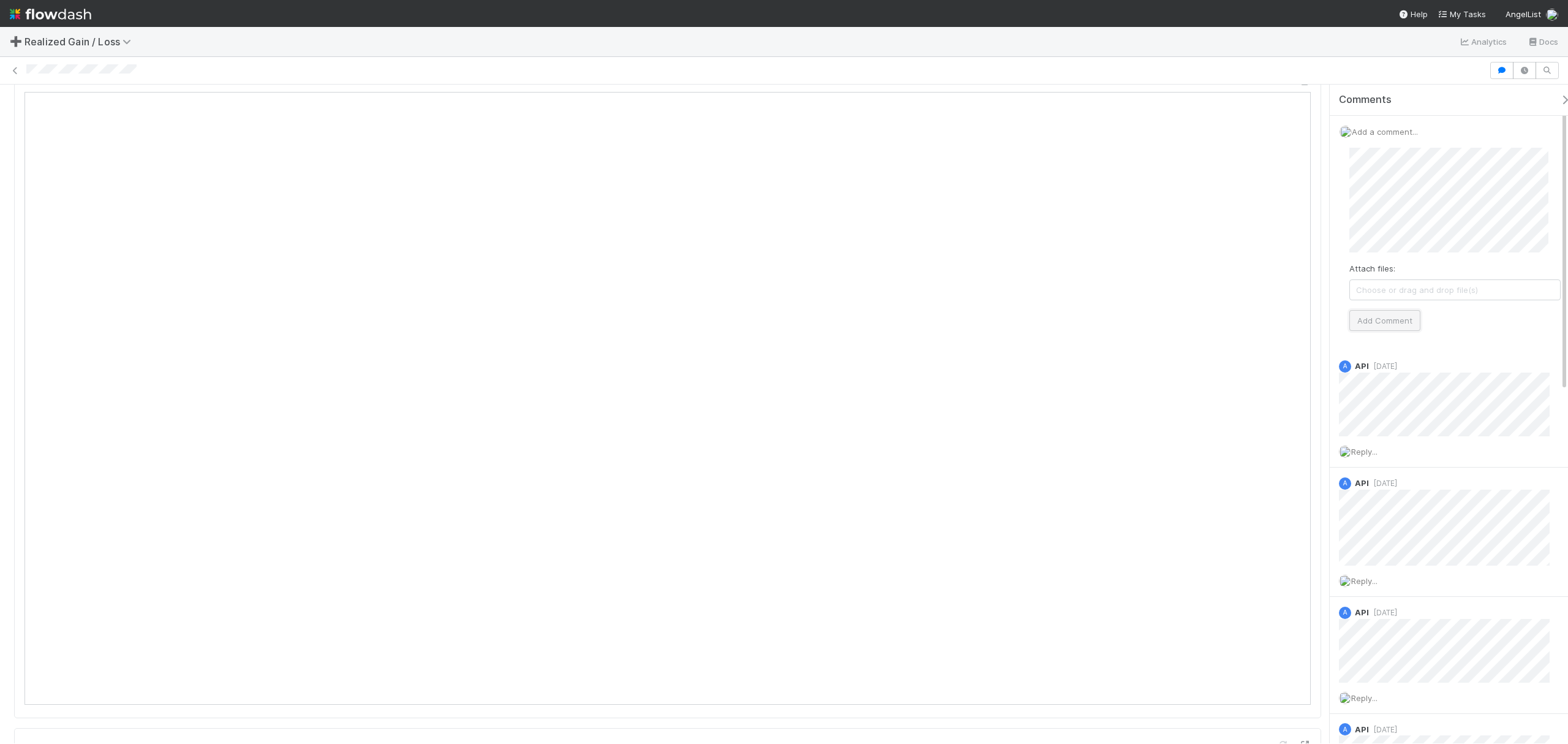
click at [1399, 327] on button "Add Comment" at bounding box center [1385, 320] width 71 height 21
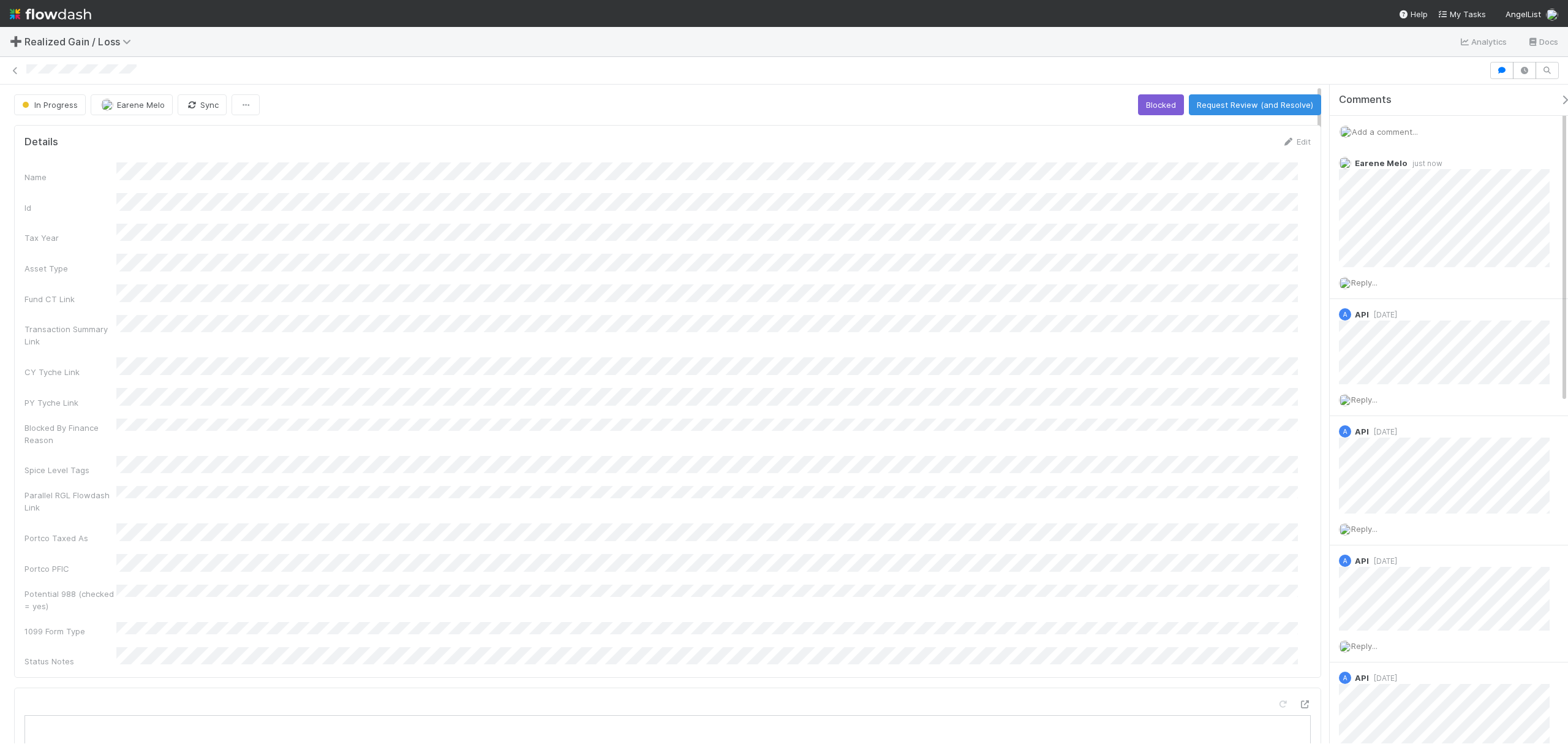
click at [1217, 108] on button "Request Review (and Resolve)" at bounding box center [1255, 104] width 132 height 21
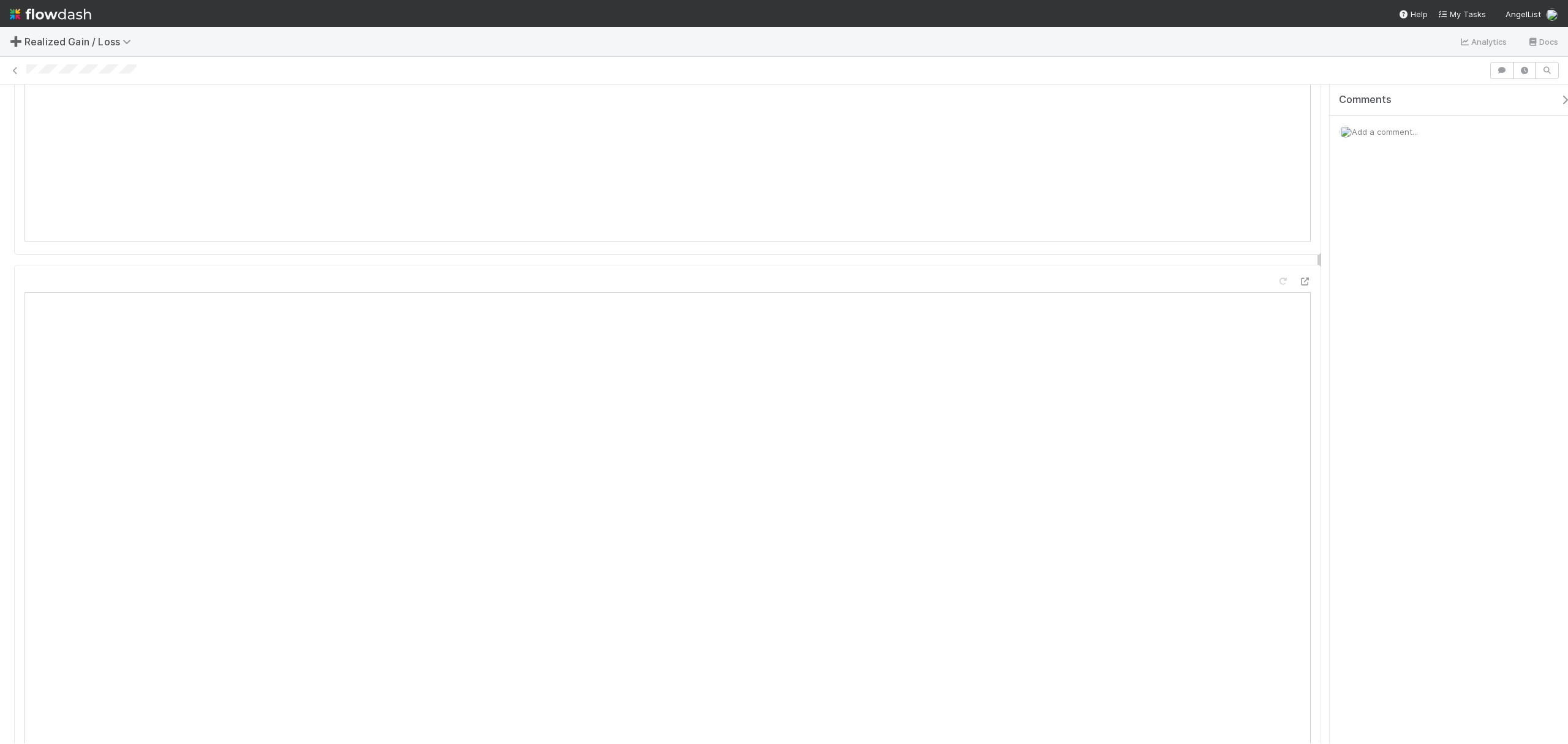
scroll to position [980, 0]
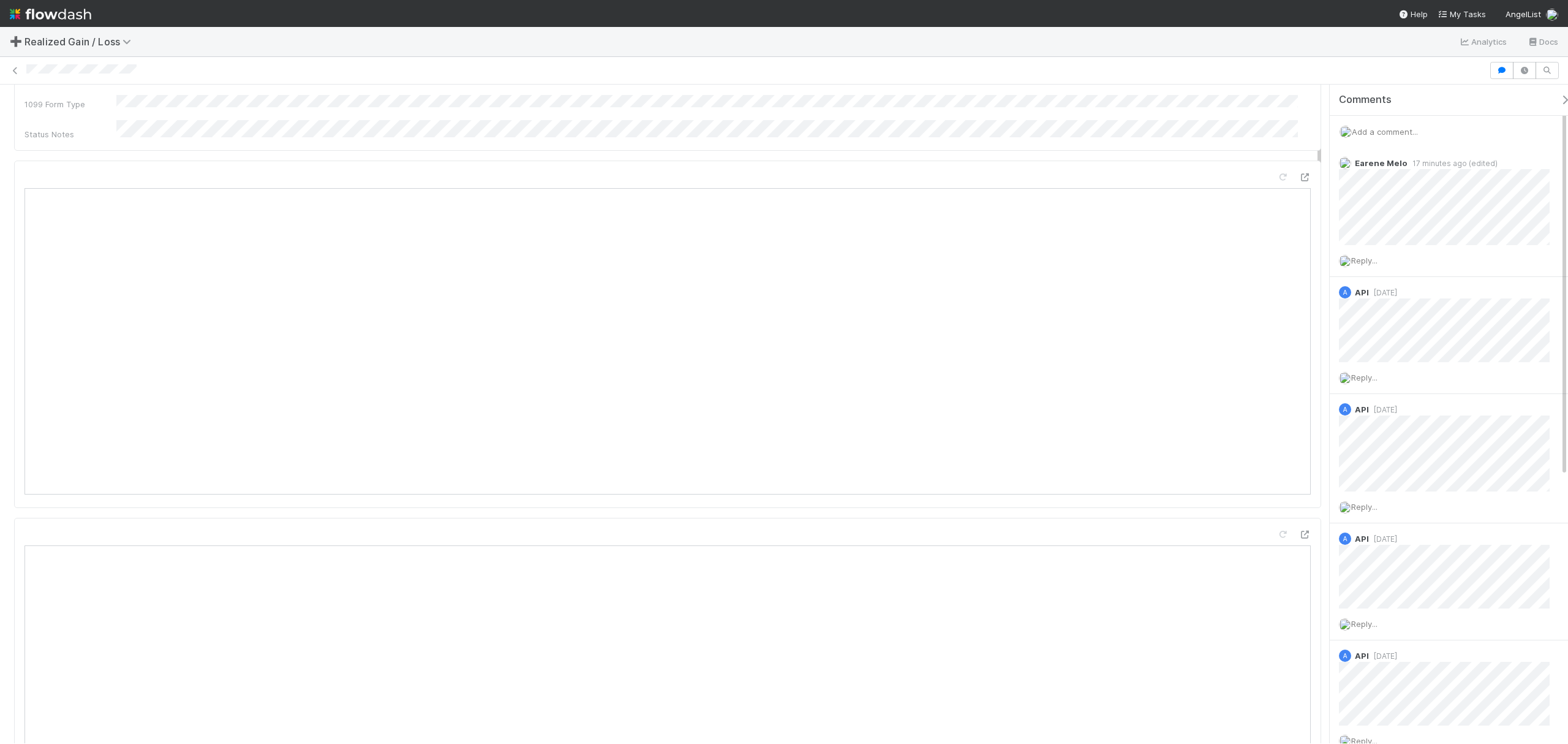
scroll to position [817, 0]
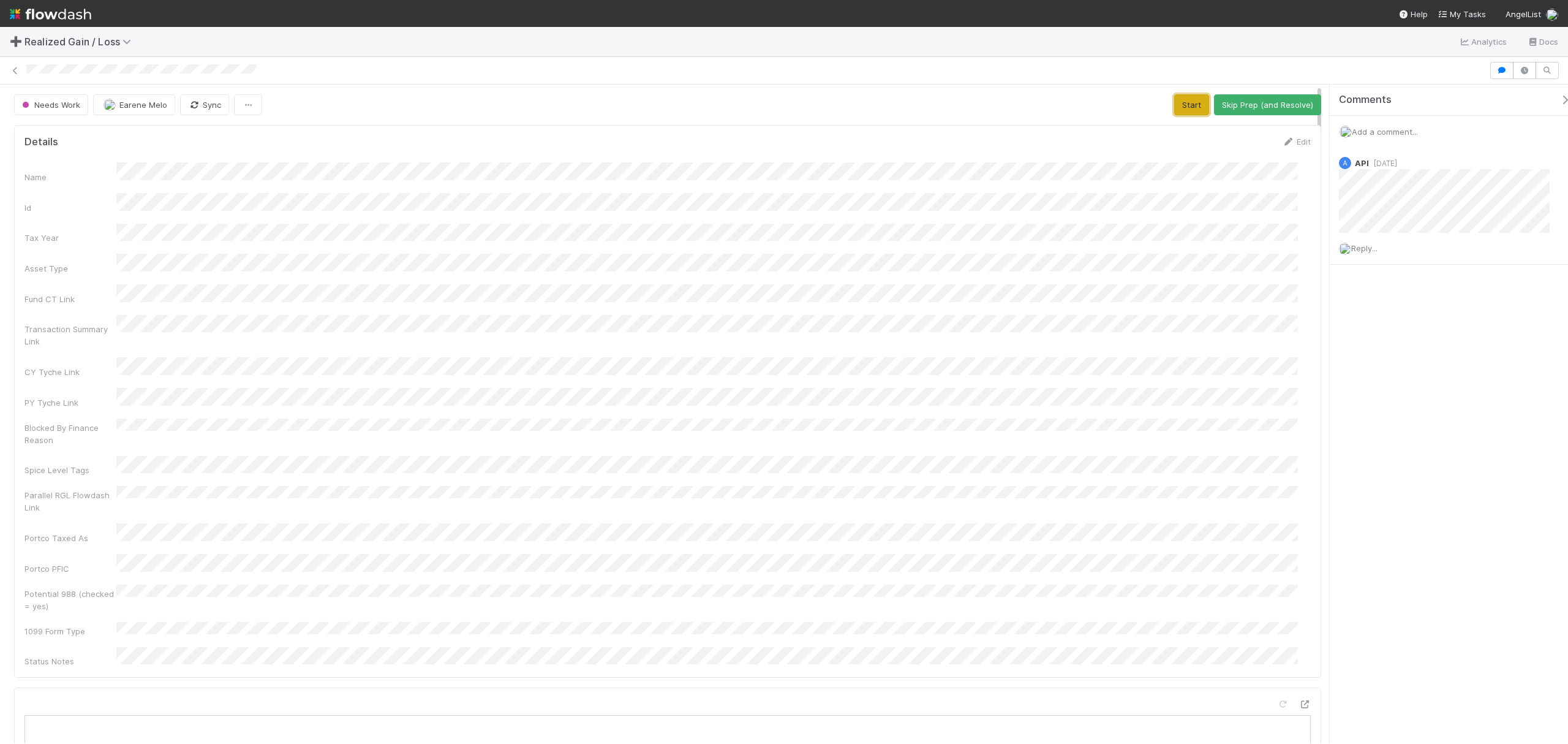
drag, startPoint x: 1184, startPoint y: 107, endPoint x: 856, endPoint y: 294, distance: 377.6
click at [1184, 107] on button "Start" at bounding box center [1192, 104] width 35 height 21
click at [1214, 108] on button "Request Review (and Resolve)" at bounding box center [1255, 104] width 132 height 21
click at [734, 241] on div "Name Id Tax Year Asset Type Fund CT Link Transaction Summary Link CY Tyche Link…" at bounding box center [668, 415] width 1287 height 505
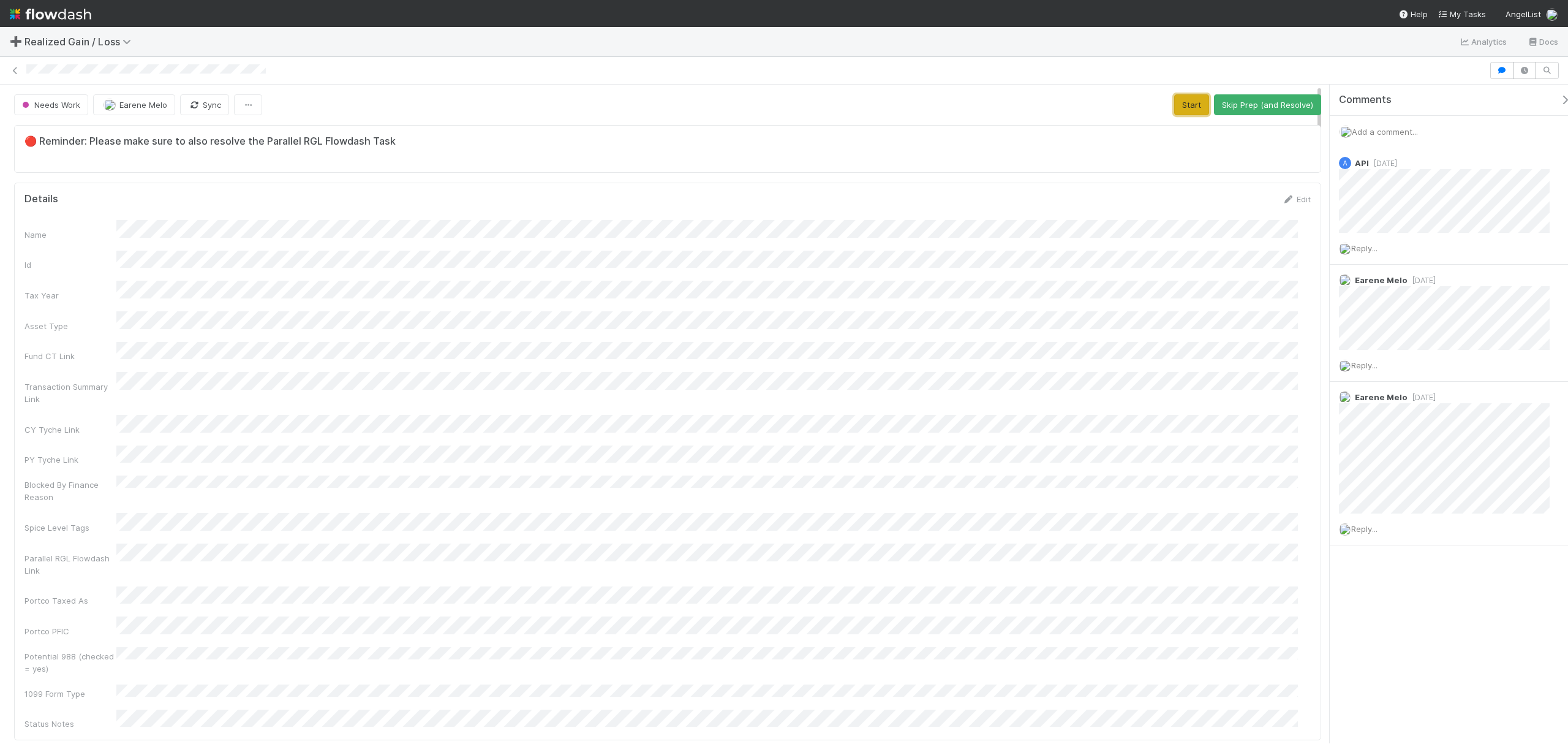
click at [1186, 110] on button "Start" at bounding box center [1192, 104] width 35 height 21
click at [1293, 101] on button "Request Review (and Resolve)" at bounding box center [1255, 104] width 132 height 21
click at [1174, 108] on button "Start" at bounding box center [1192, 104] width 35 height 21
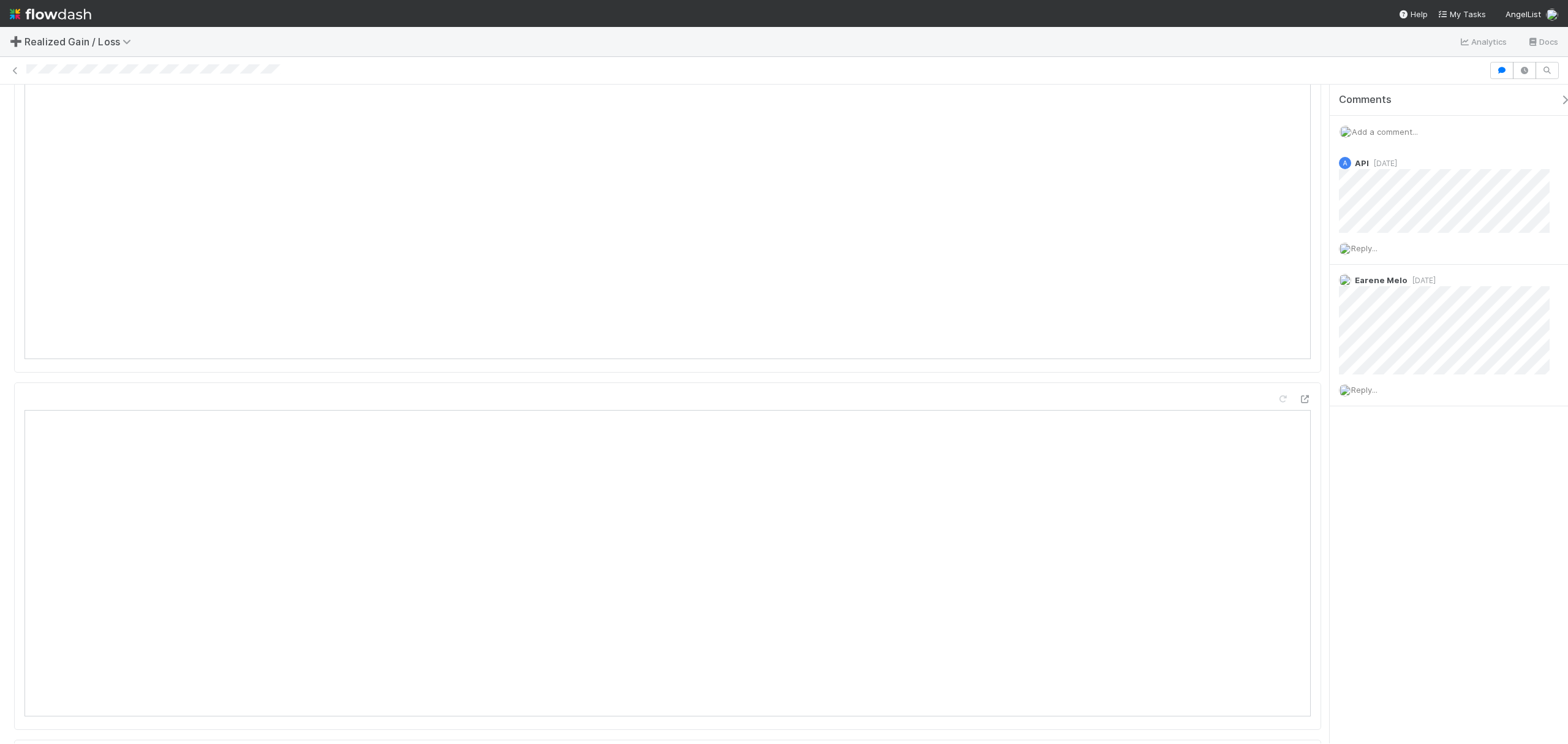
scroll to position [1062, 0]
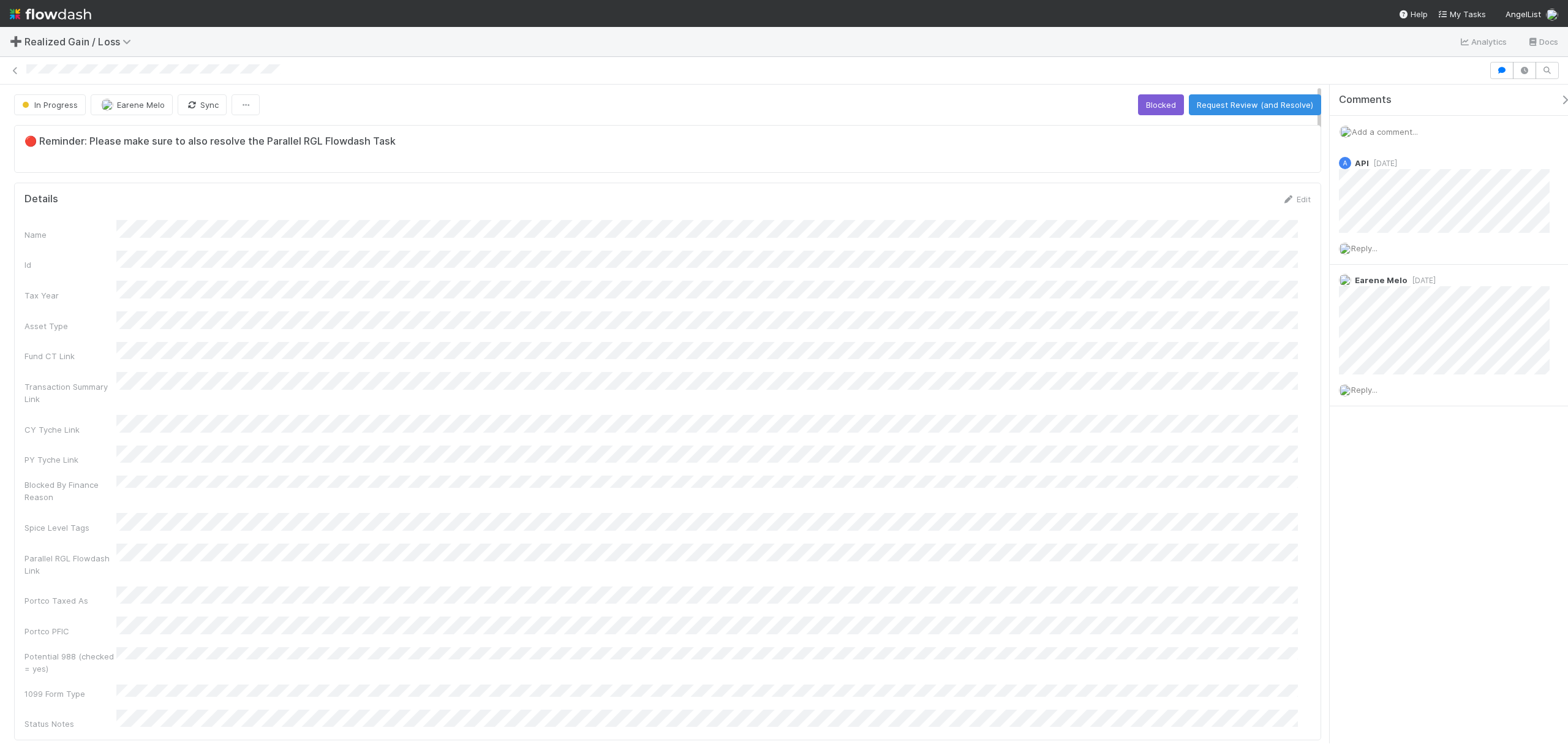
drag, startPoint x: 671, startPoint y: 205, endPoint x: 657, endPoint y: 187, distance: 22.8
click at [671, 204] on div "Details Edit" at bounding box center [668, 199] width 1287 height 12
click at [1241, 98] on button "Request Review (and Resolve)" at bounding box center [1255, 104] width 132 height 21
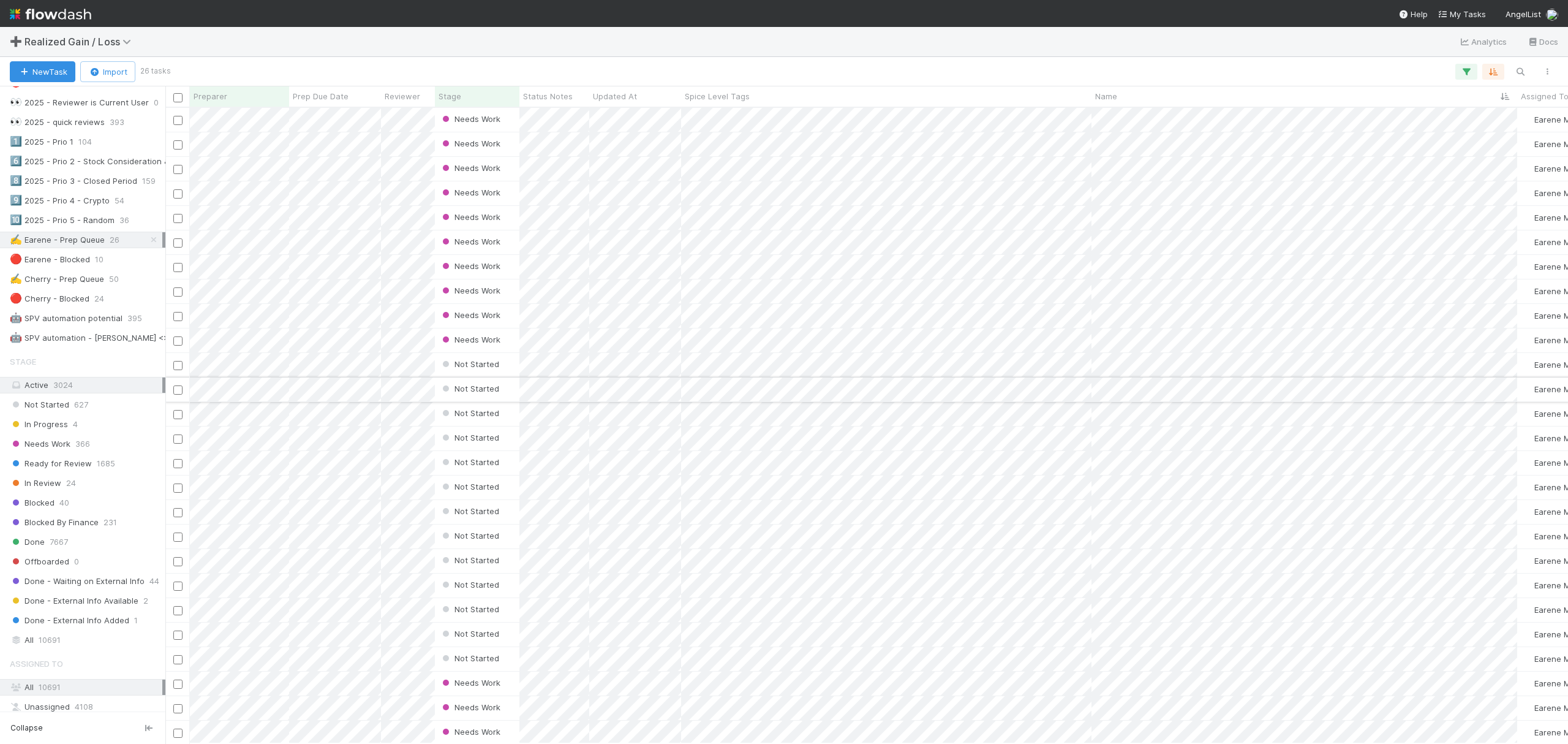
scroll to position [15, 0]
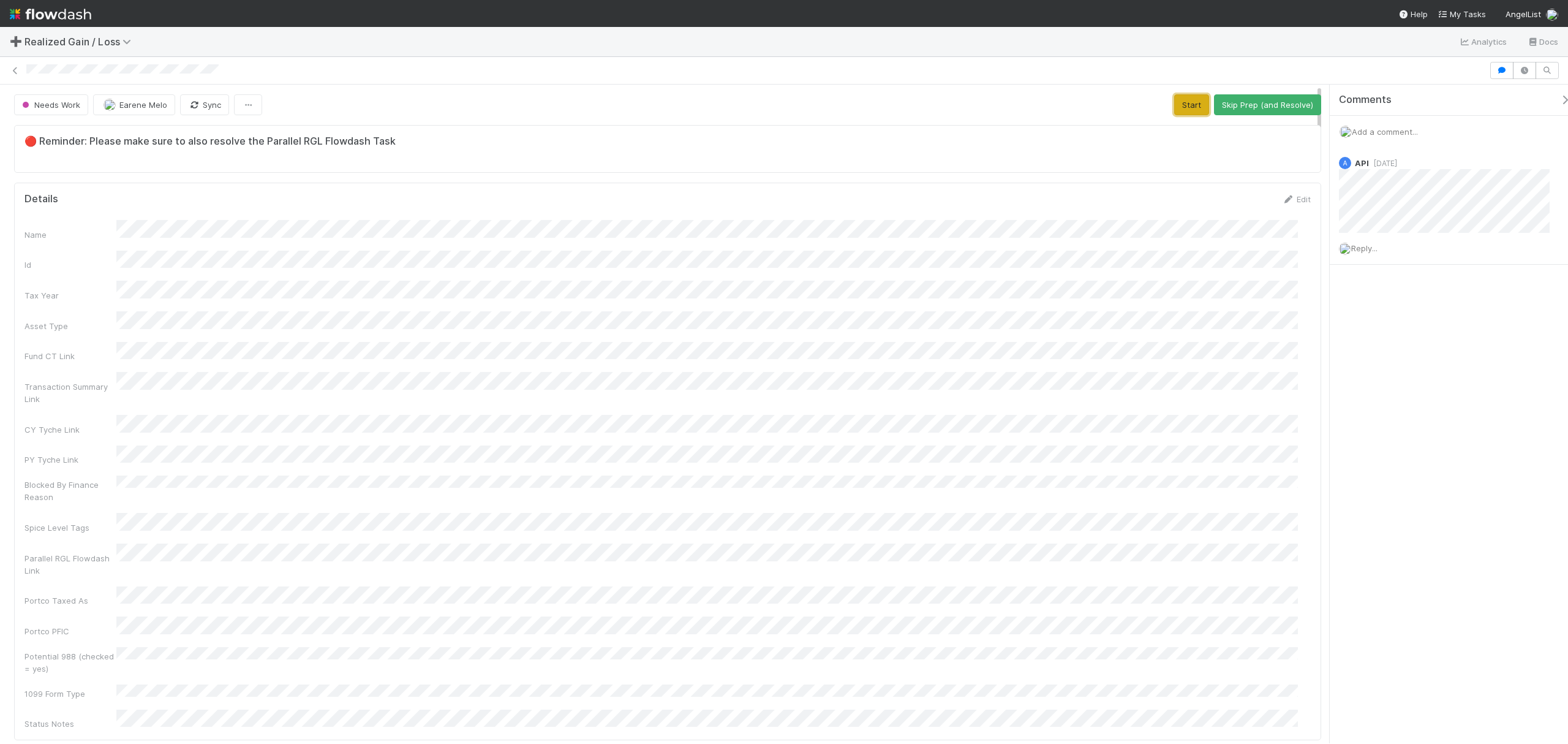
click at [1187, 104] on button "Start" at bounding box center [1192, 104] width 35 height 21
click at [1216, 102] on button "Request Review (and Resolve)" at bounding box center [1255, 104] width 132 height 21
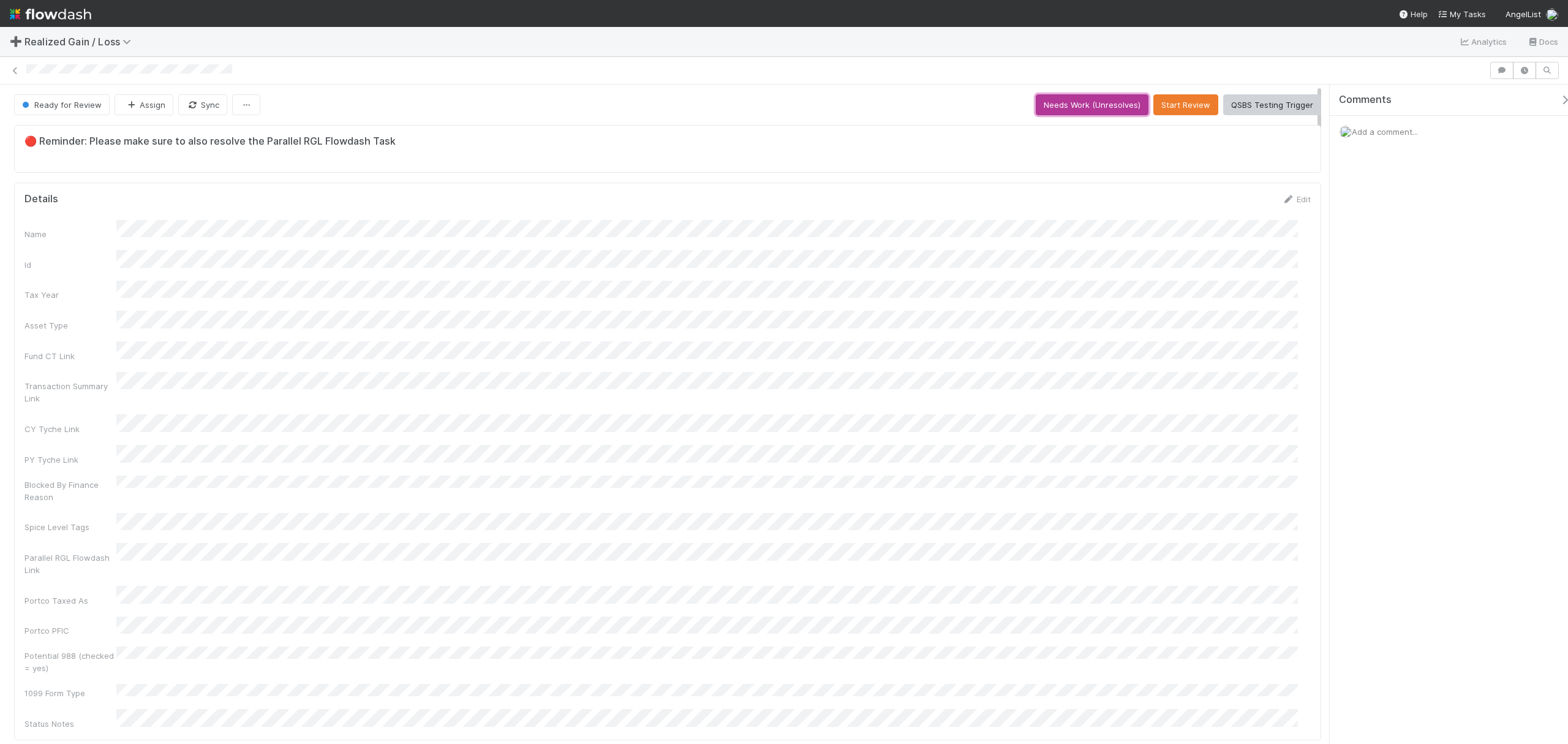
click at [1083, 104] on button "Needs Work (Unresolves)" at bounding box center [1092, 104] width 113 height 21
click at [1187, 111] on button "Start" at bounding box center [1192, 104] width 35 height 21
click at [1237, 98] on button "Request Review (and Resolve)" at bounding box center [1255, 104] width 132 height 21
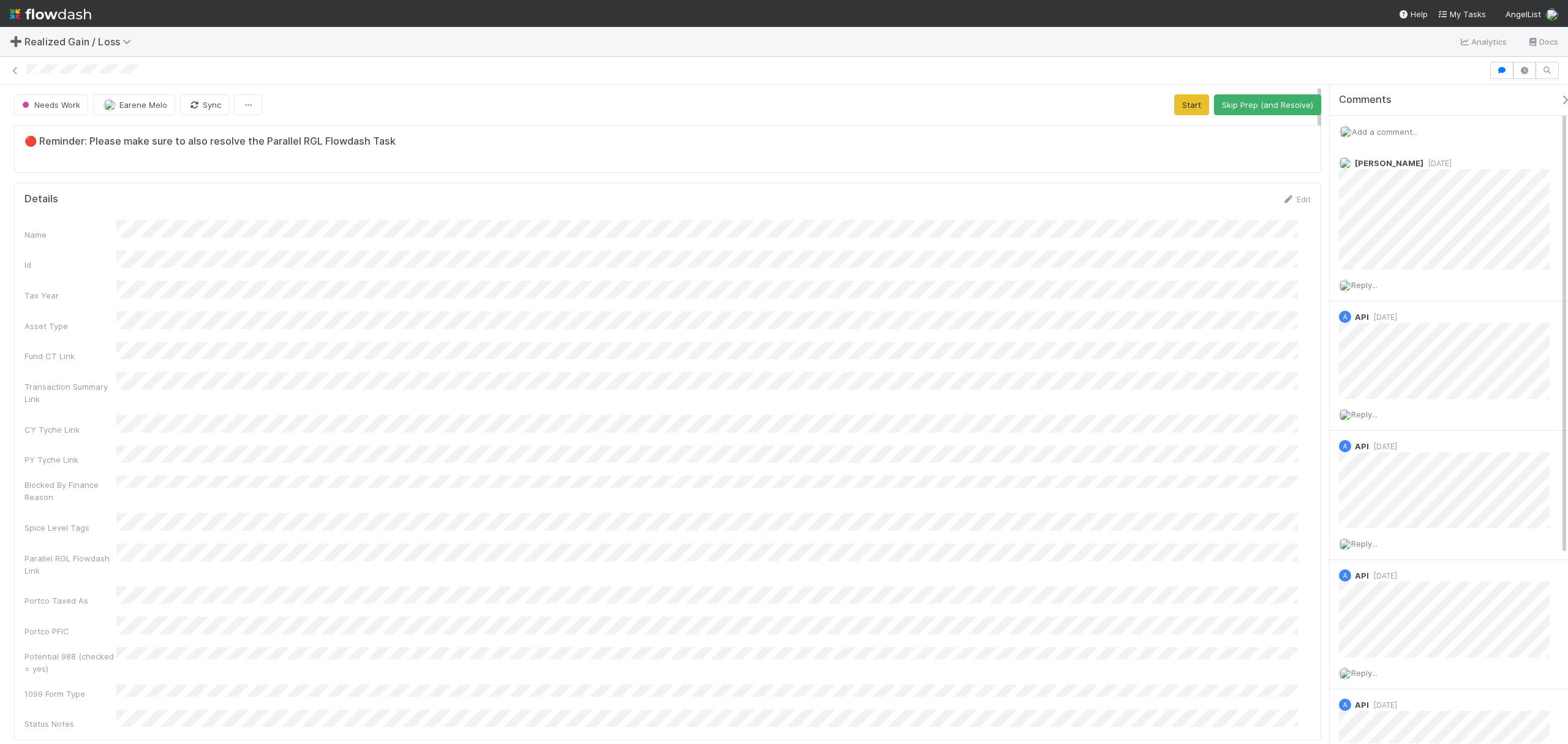
scroll to position [236, 1261]
click at [1177, 109] on button "Start" at bounding box center [1192, 104] width 35 height 21
click at [1167, 99] on button "Blocked" at bounding box center [1160, 104] width 46 height 21
click at [784, 268] on div "Name Id Tax Year Asset Type Fund CT Link Transaction Summary Link CY Tyche Link…" at bounding box center [668, 418] width 1287 height 511
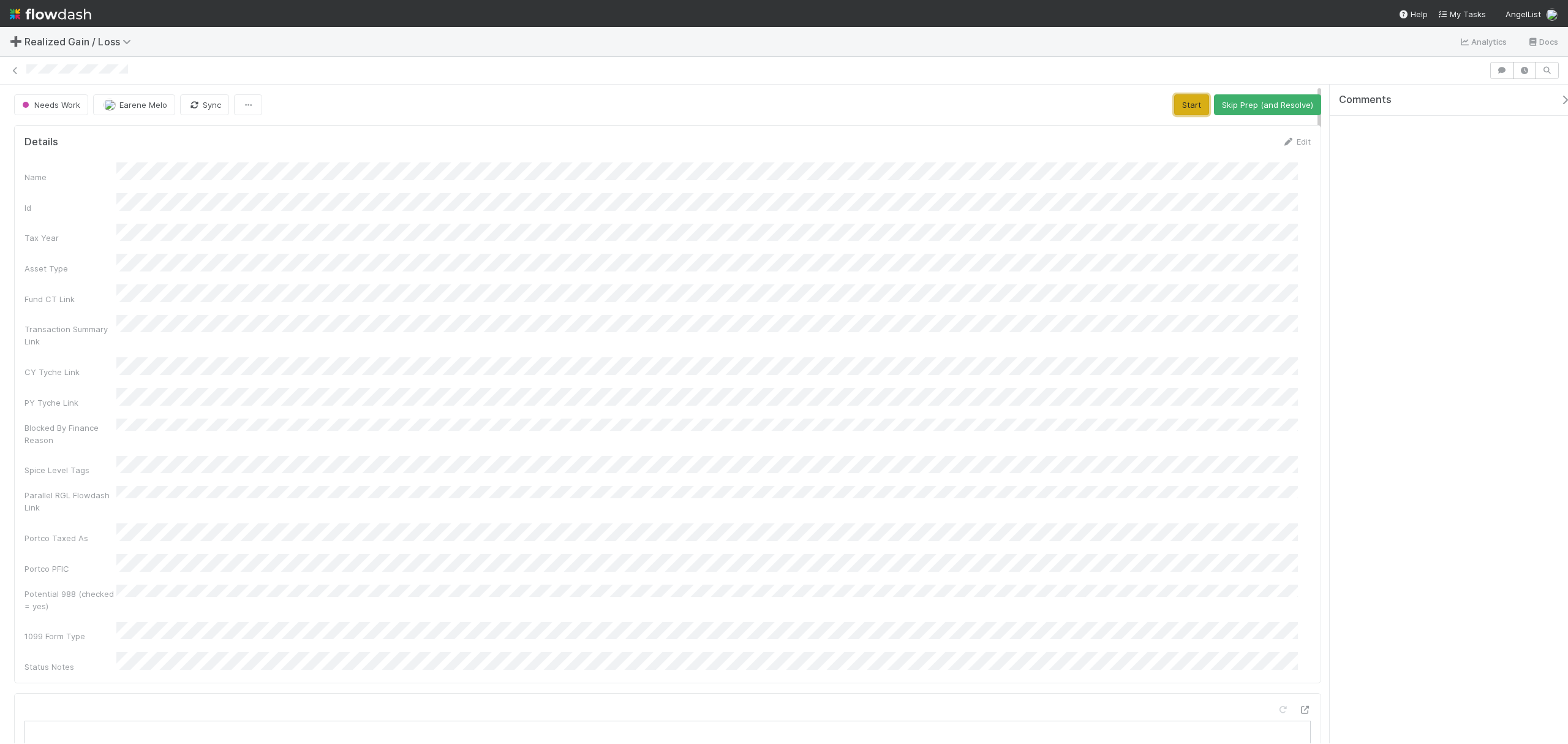
click at [1174, 100] on button "Start" at bounding box center [1192, 104] width 35 height 21
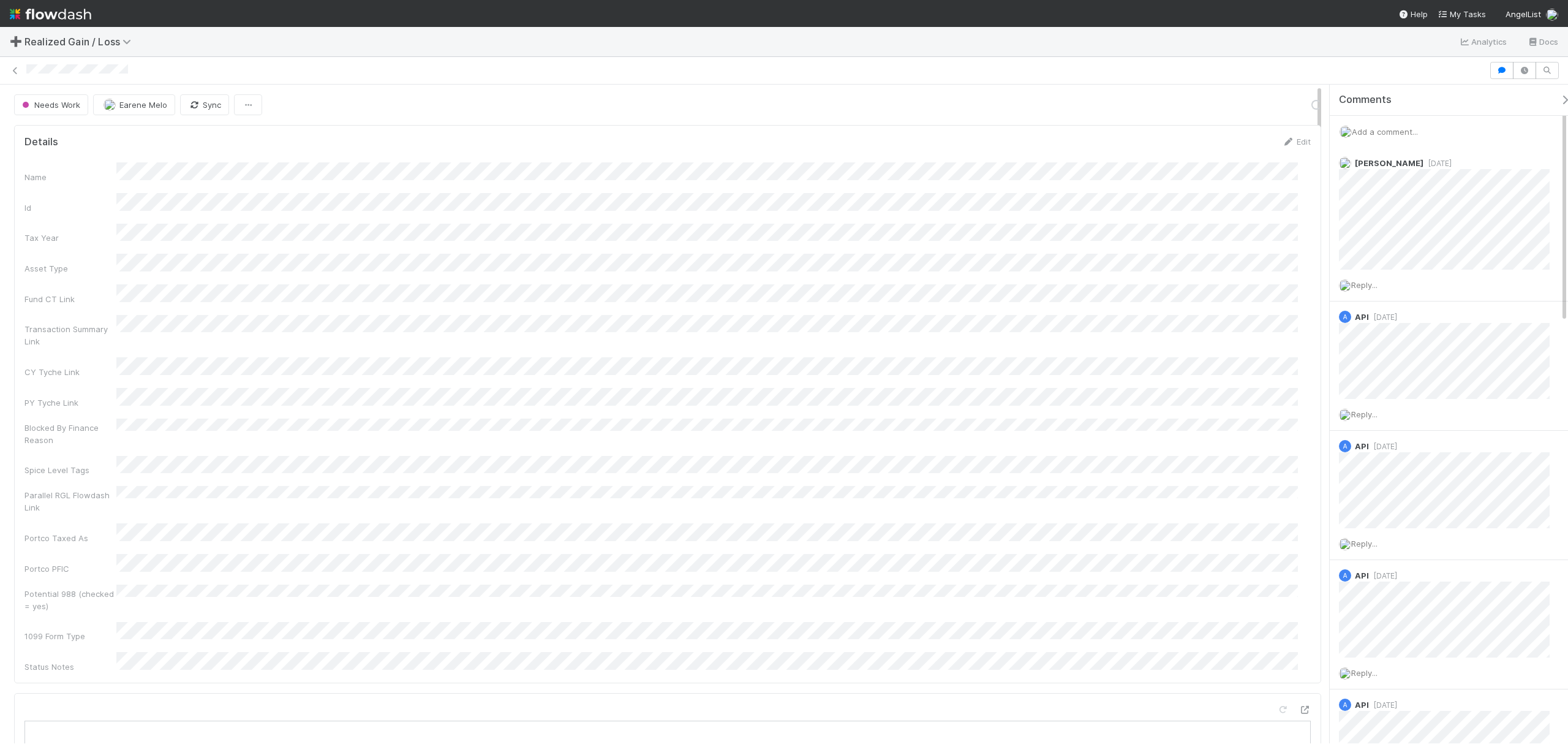
scroll to position [236, 1261]
click at [1152, 106] on button "Blocked" at bounding box center [1160, 104] width 46 height 21
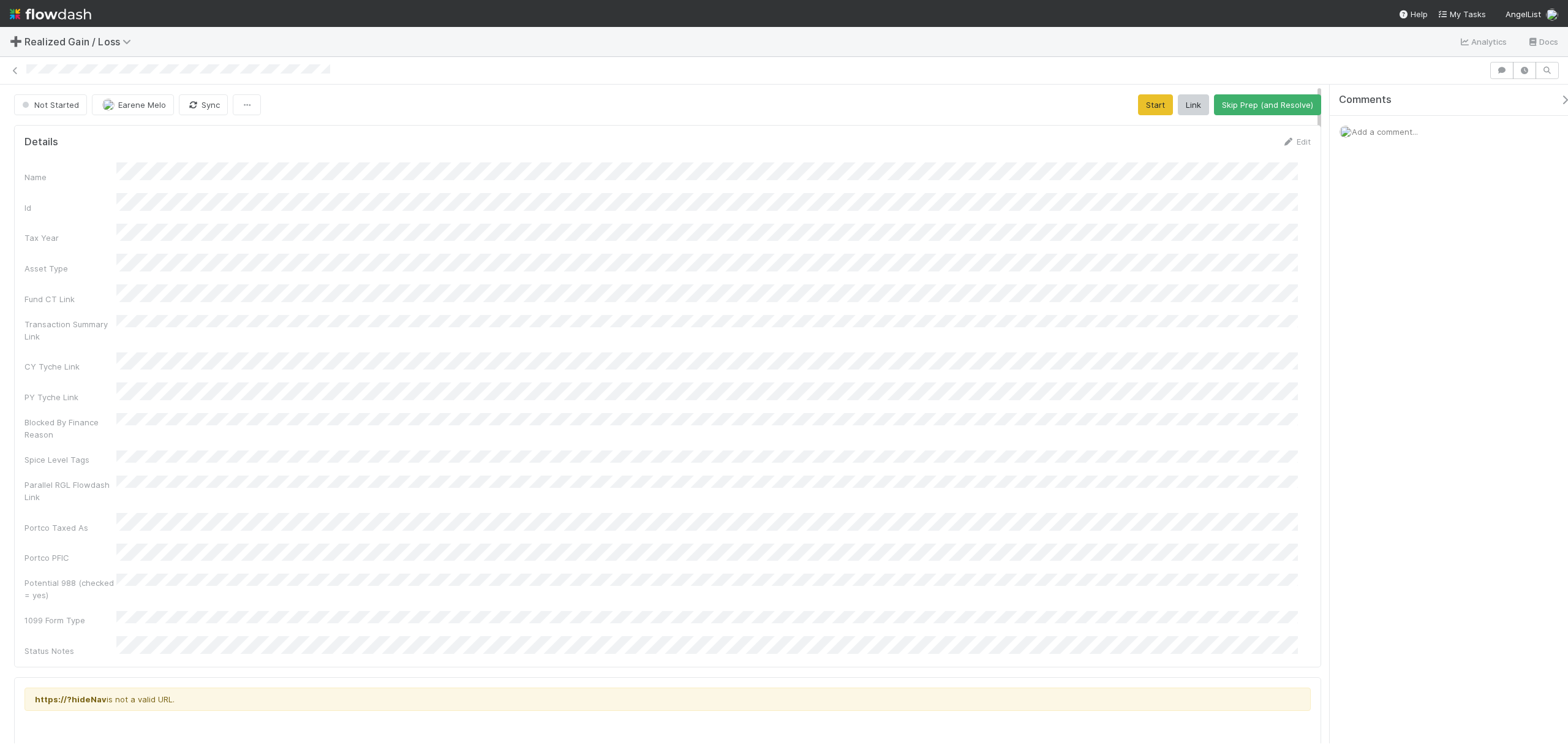
click at [1176, 126] on div "Add a comment..." at bounding box center [1454, 132] width 250 height 32
click at [1145, 104] on button "Start" at bounding box center [1155, 104] width 35 height 21
click at [1176, 132] on span "Add a comment..." at bounding box center [1385, 132] width 66 height 10
click at [1176, 322] on button "Add Comment" at bounding box center [1385, 320] width 71 height 21
click at [1176, 106] on button "Request Review (and Resolve)" at bounding box center [1255, 104] width 132 height 21
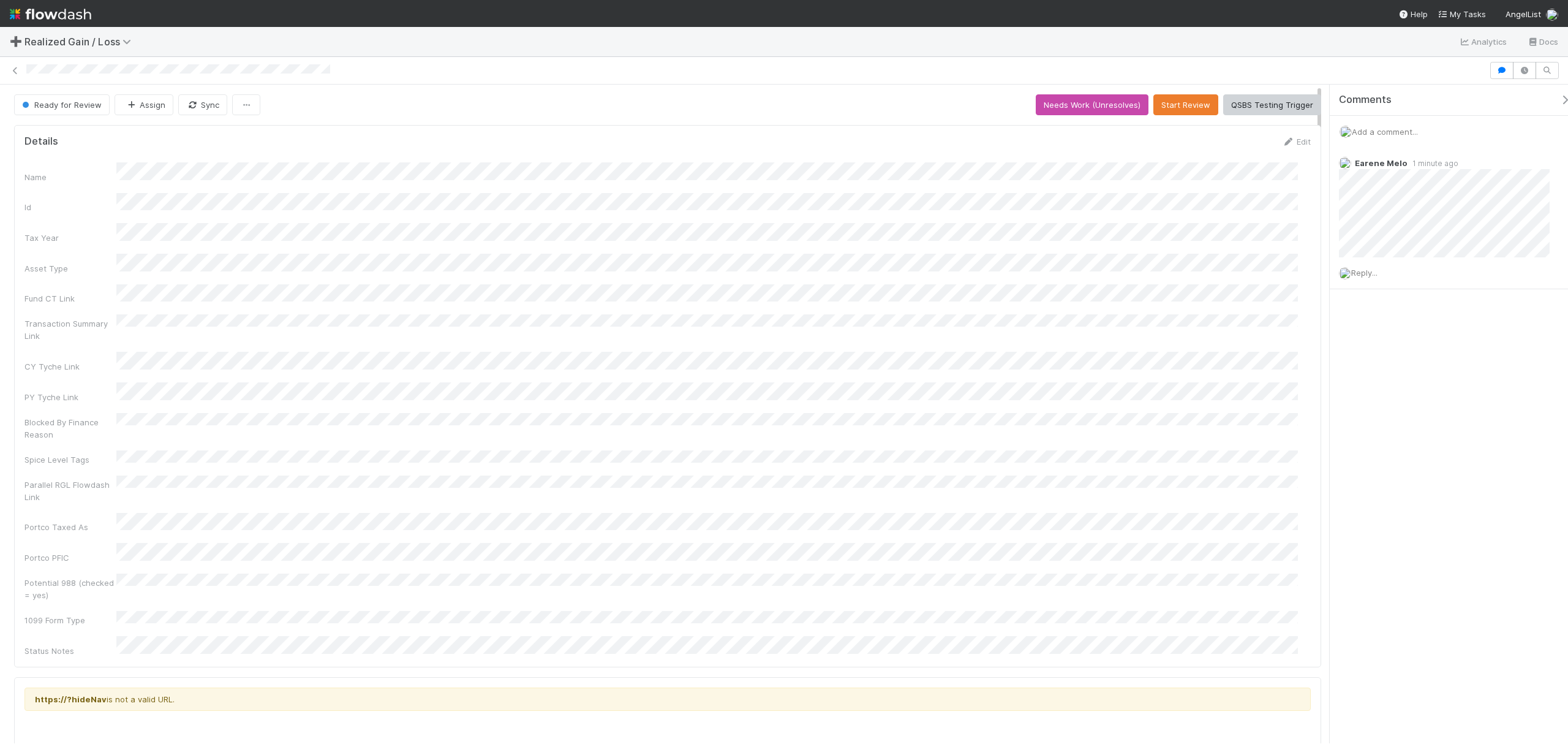
click at [942, 322] on div "Transaction Summary Link" at bounding box center [668, 328] width 1287 height 28
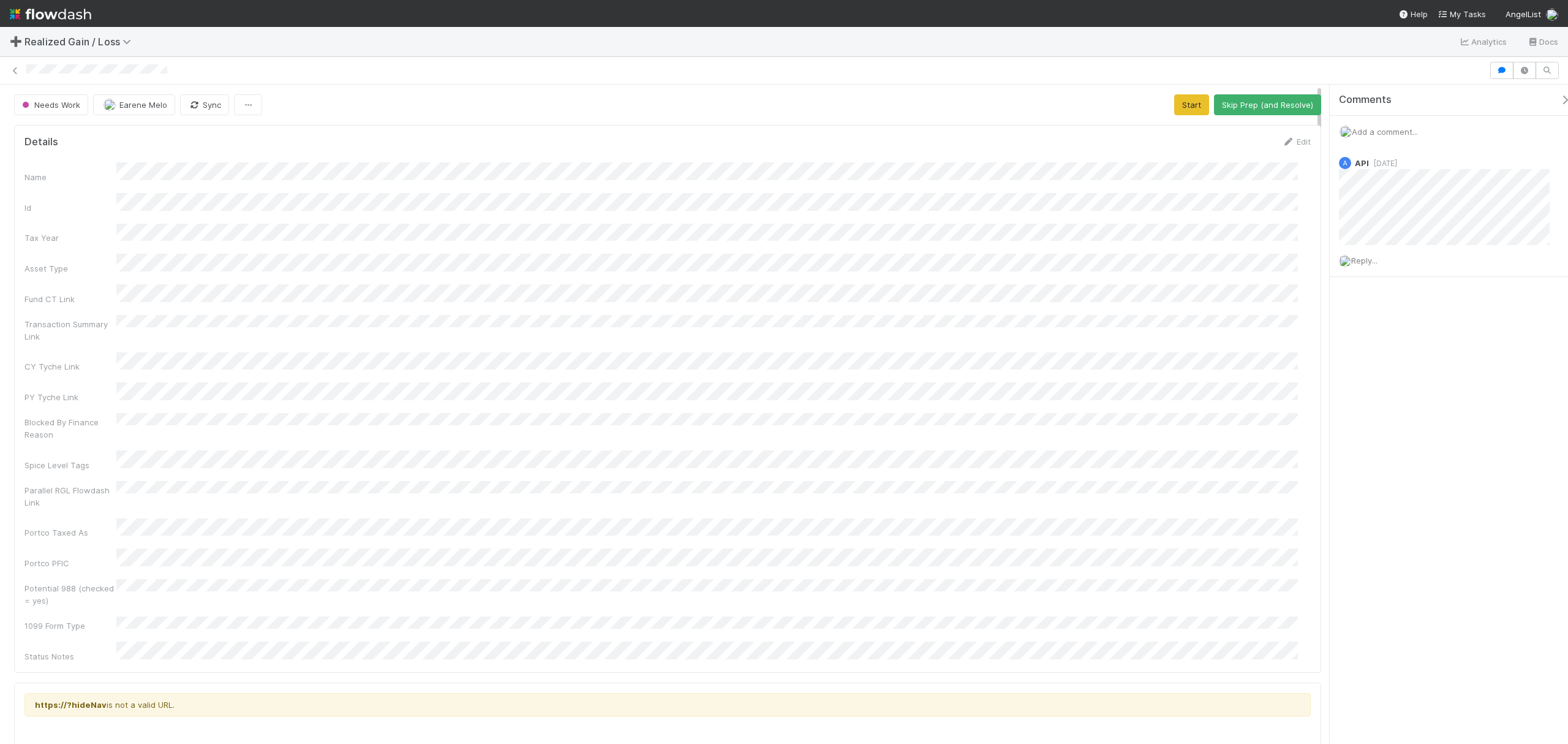
click at [1409, 138] on div "Add a comment..." at bounding box center [1454, 132] width 250 height 32
click at [1405, 135] on span "Add a comment..." at bounding box center [1385, 132] width 66 height 10
click at [1395, 318] on button "Add Comment" at bounding box center [1385, 320] width 71 height 21
click at [1185, 108] on button "Start" at bounding box center [1192, 104] width 35 height 21
click at [1231, 101] on button "Request Review (and Resolve)" at bounding box center [1255, 104] width 132 height 21
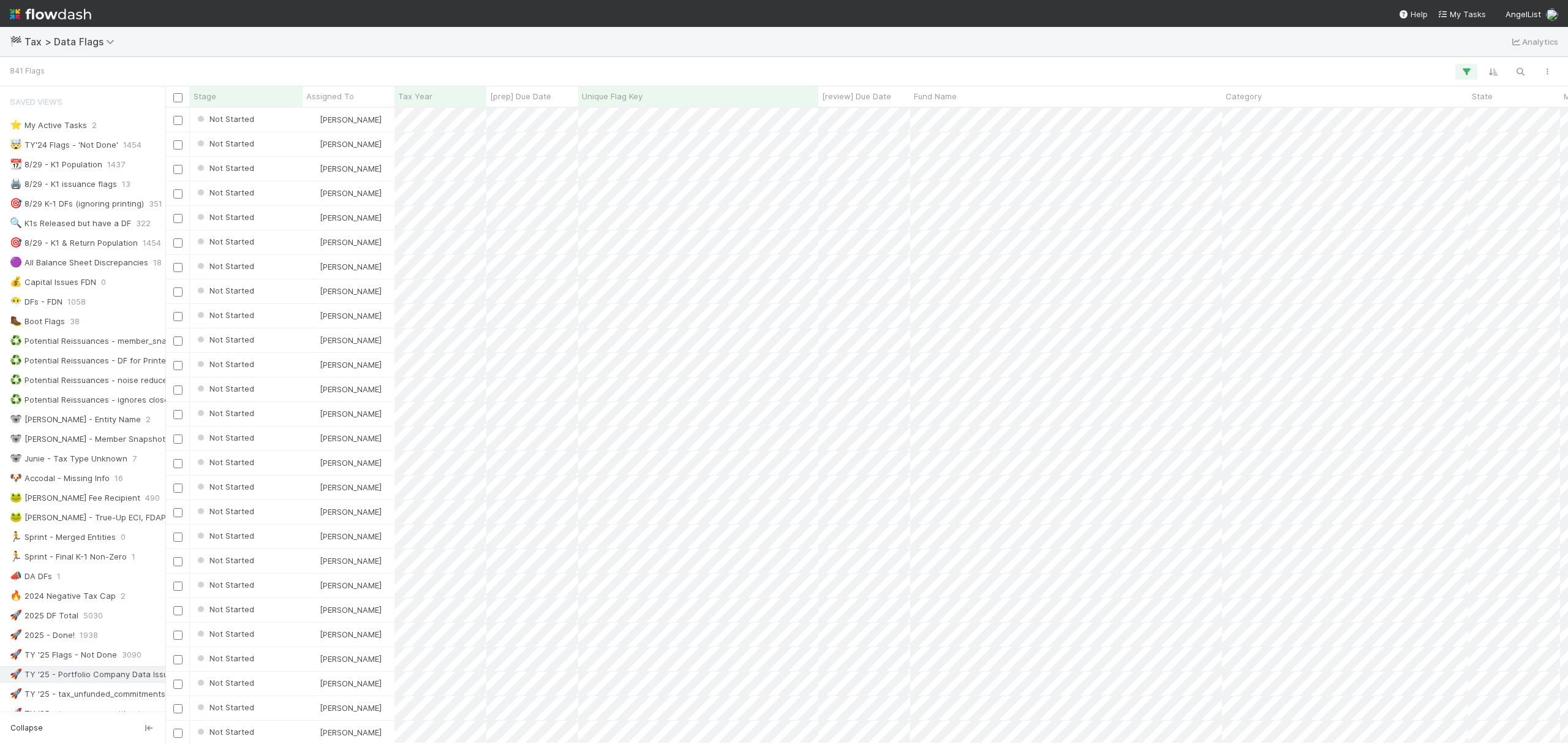
scroll to position [13, 12]
